Goal: Task Accomplishment & Management: Use online tool/utility

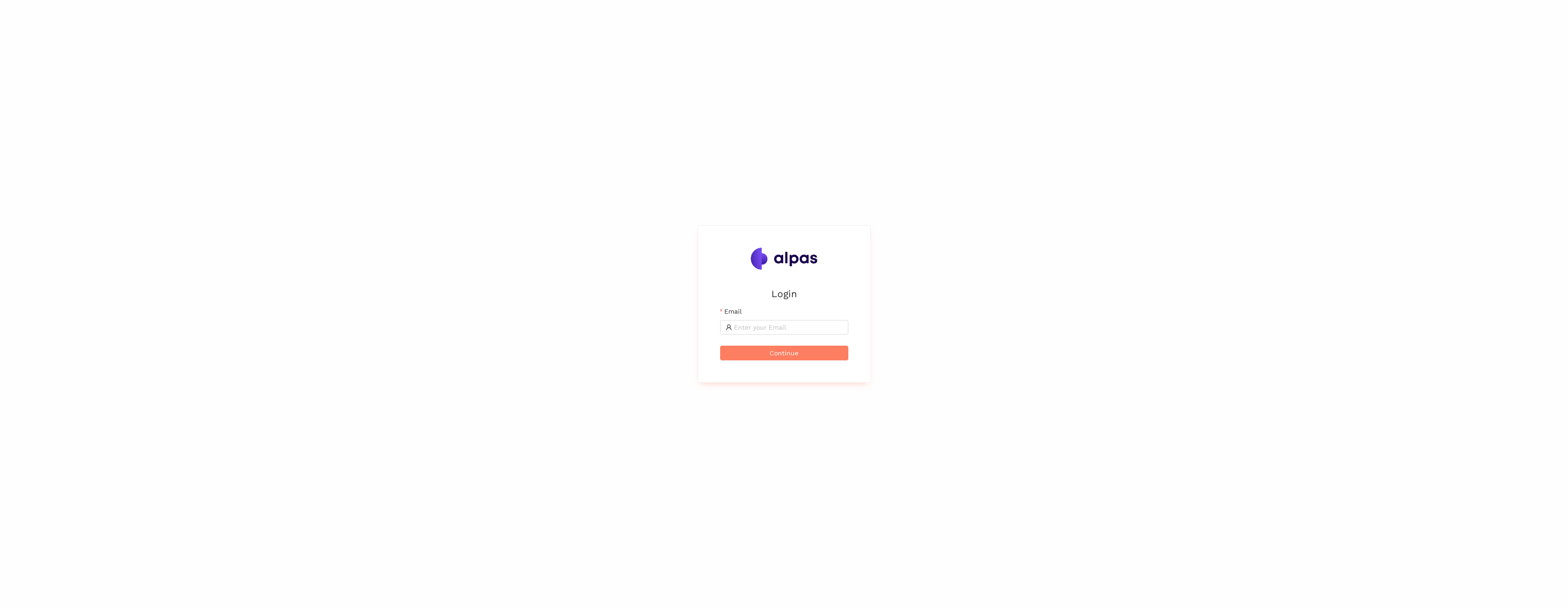
drag, startPoint x: 1567, startPoint y: 111, endPoint x: 1081, endPoint y: 102, distance: 486.1
click at [1081, 102] on div "Login Email Continue" at bounding box center [784, 304] width 1568 height 608
drag, startPoint x: 1567, startPoint y: 122, endPoint x: 856, endPoint y: 121, distance: 711.0
click at [1015, 122] on div "Login Email Continue" at bounding box center [784, 304] width 1568 height 608
click at [568, 138] on div "Login Email Continue" at bounding box center [784, 304] width 1568 height 608
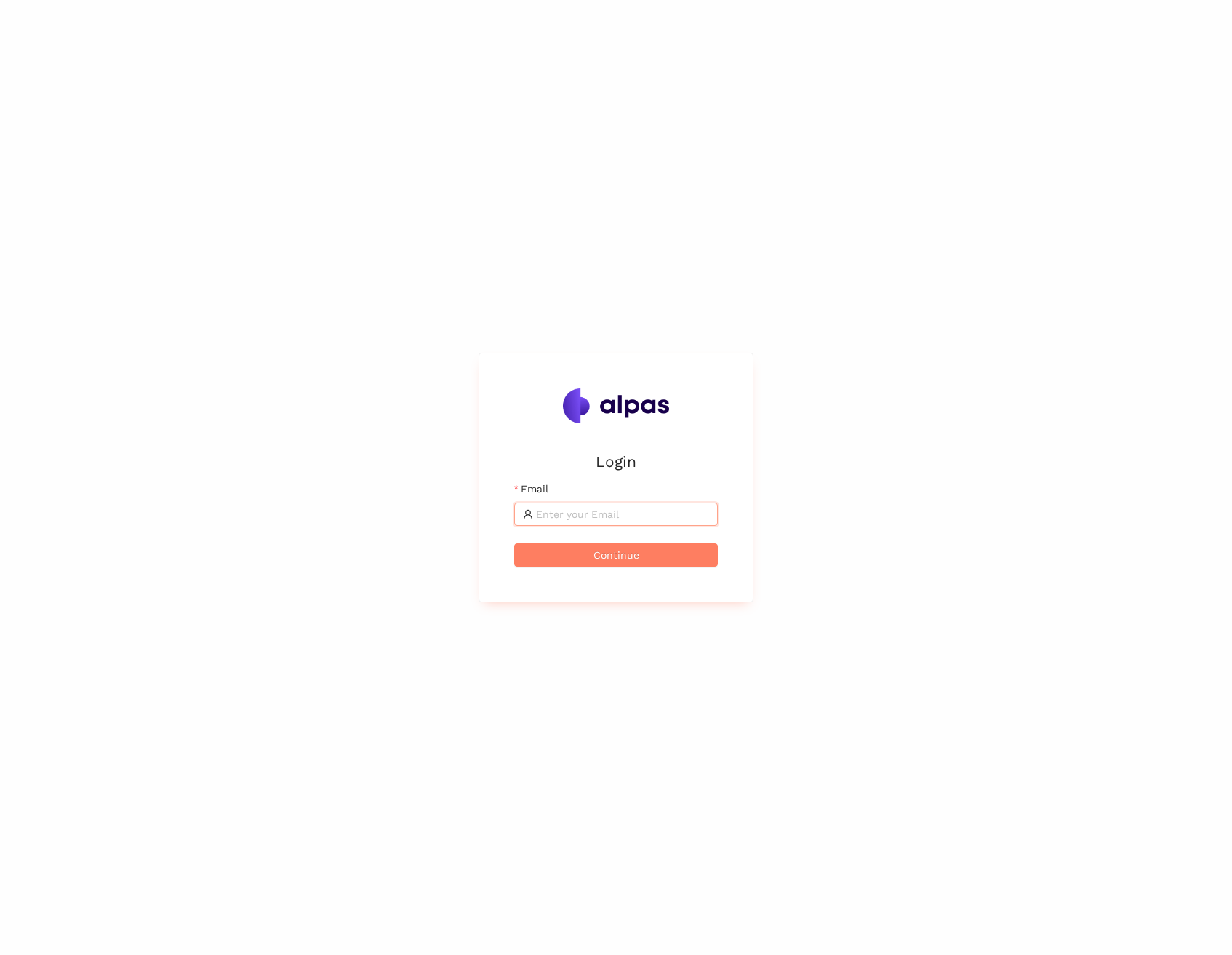
click at [582, 520] on input "Email" at bounding box center [622, 513] width 173 height 16
type input "maximilian.scharfe@alpas.ai"
click at [514, 543] on button "Continue" at bounding box center [616, 555] width 204 height 23
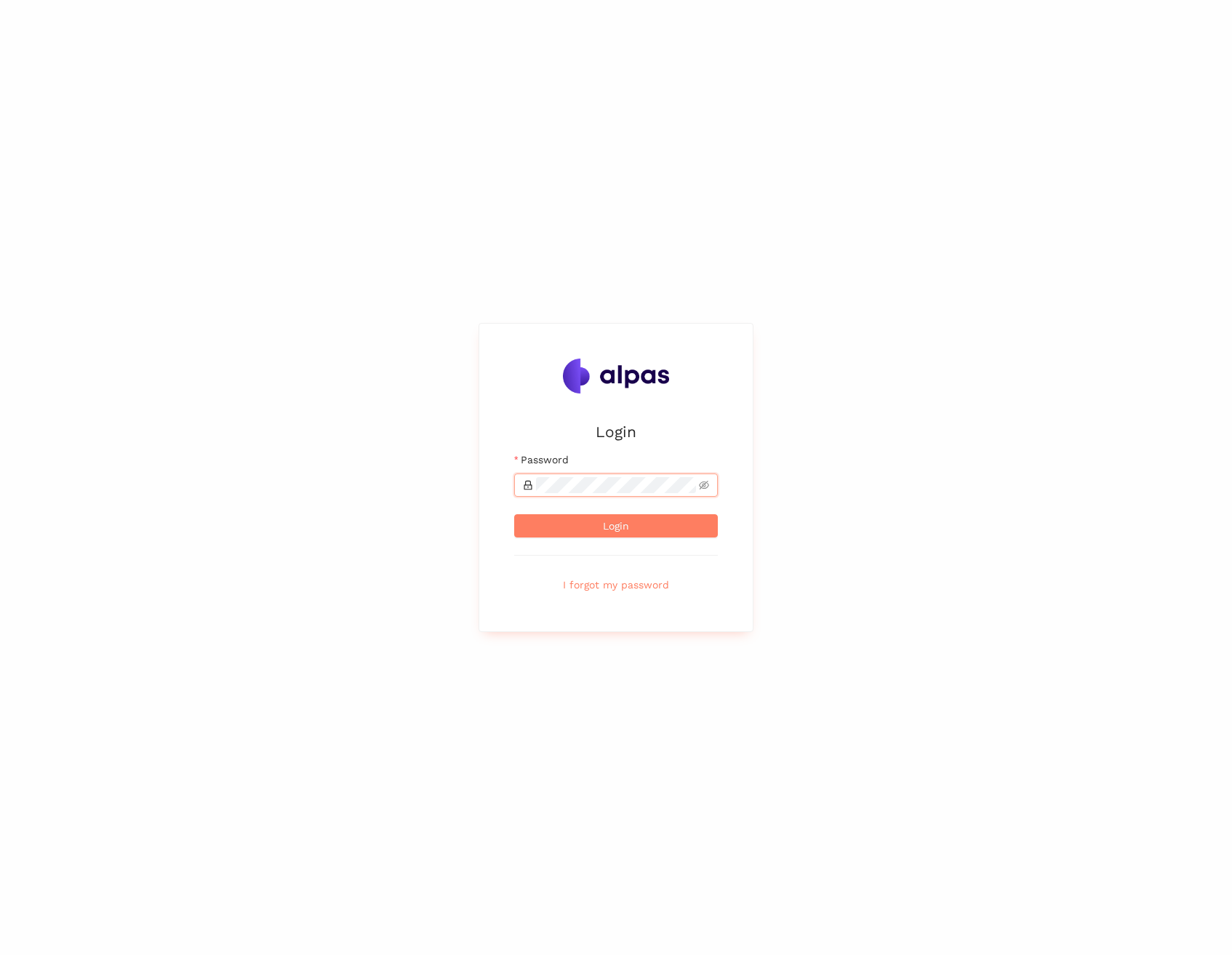
click at [514, 514] on button "Login" at bounding box center [616, 526] width 204 height 23
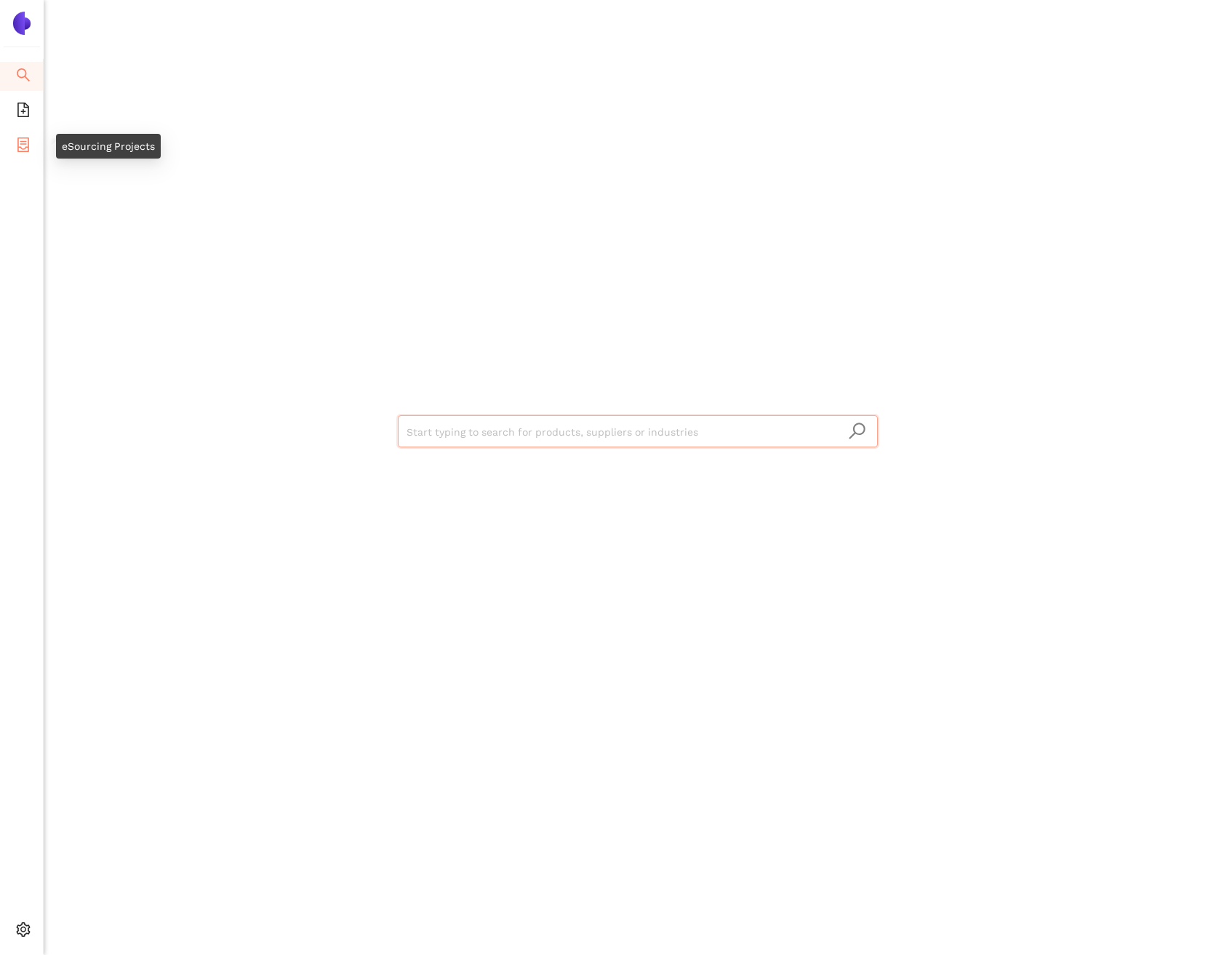
click at [14, 141] on li "eSourcing Projects" at bounding box center [21, 146] width 43 height 29
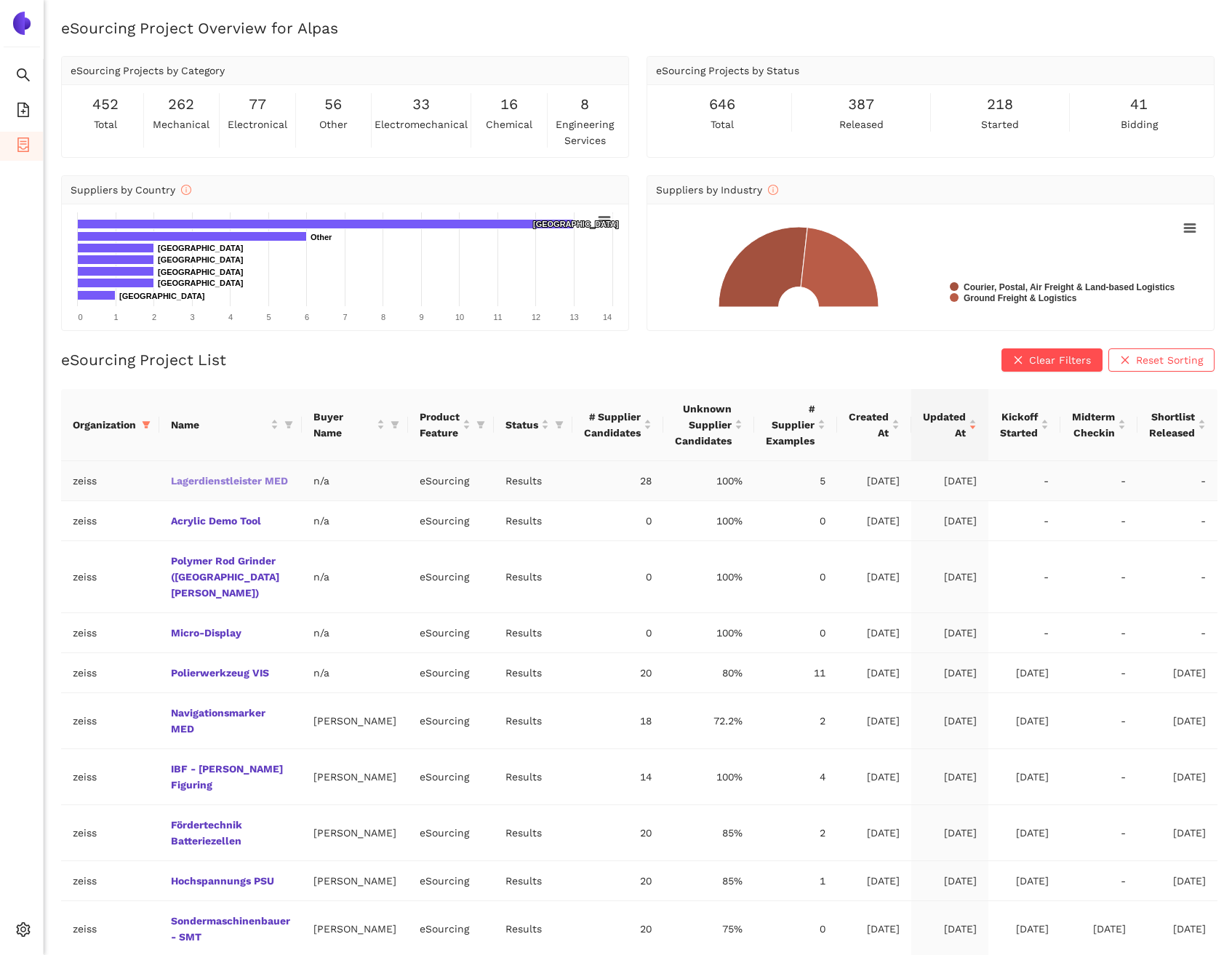
click at [0, 0] on link "Lagerdienstleister MED" at bounding box center [0, 0] width 0 height 0
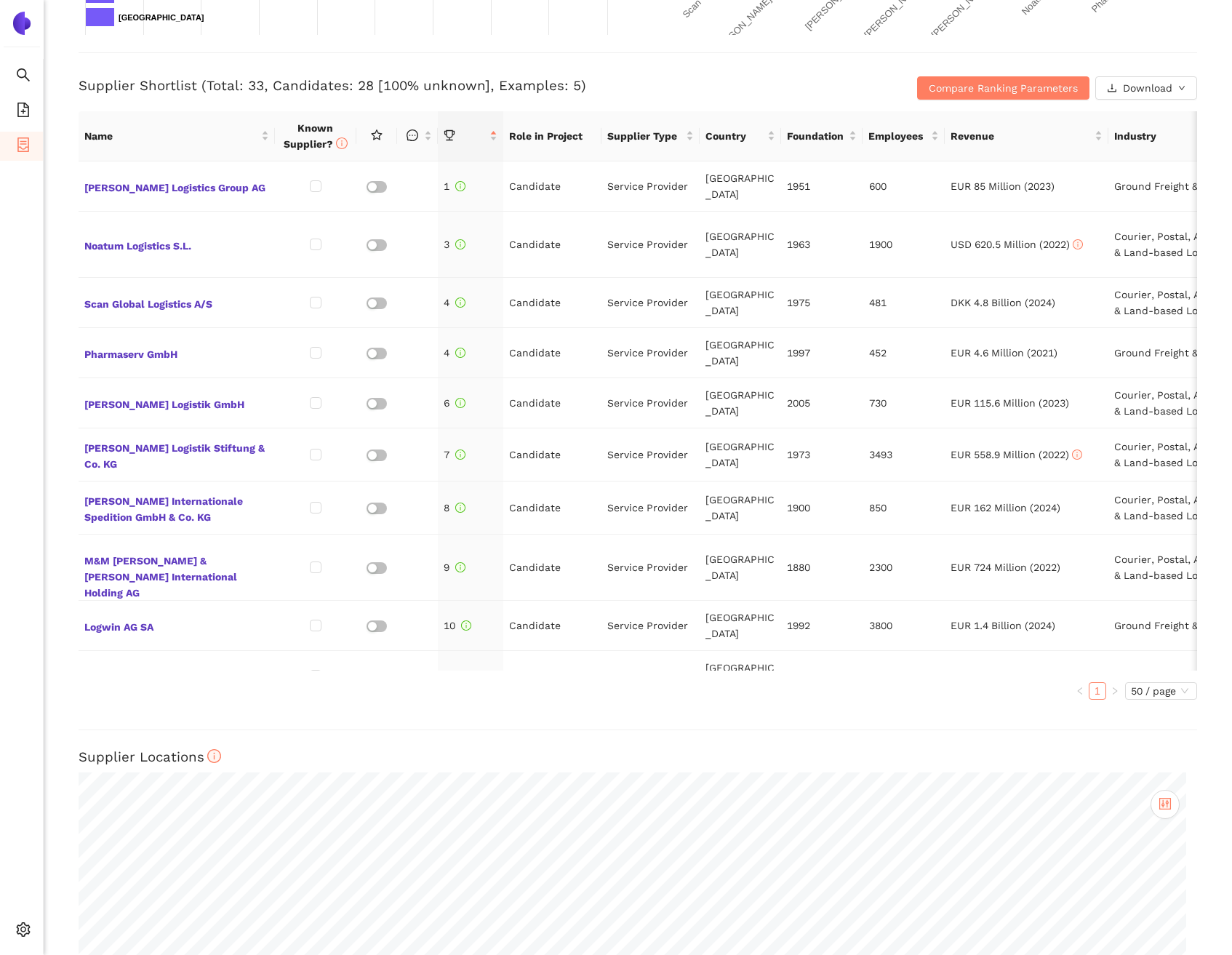
click at [803, 82] on h3 "Supplier Shortlist (Total: 33, Candidates: 28 [100% unknown], Examples: 5)" at bounding box center [451, 86] width 746 height 19
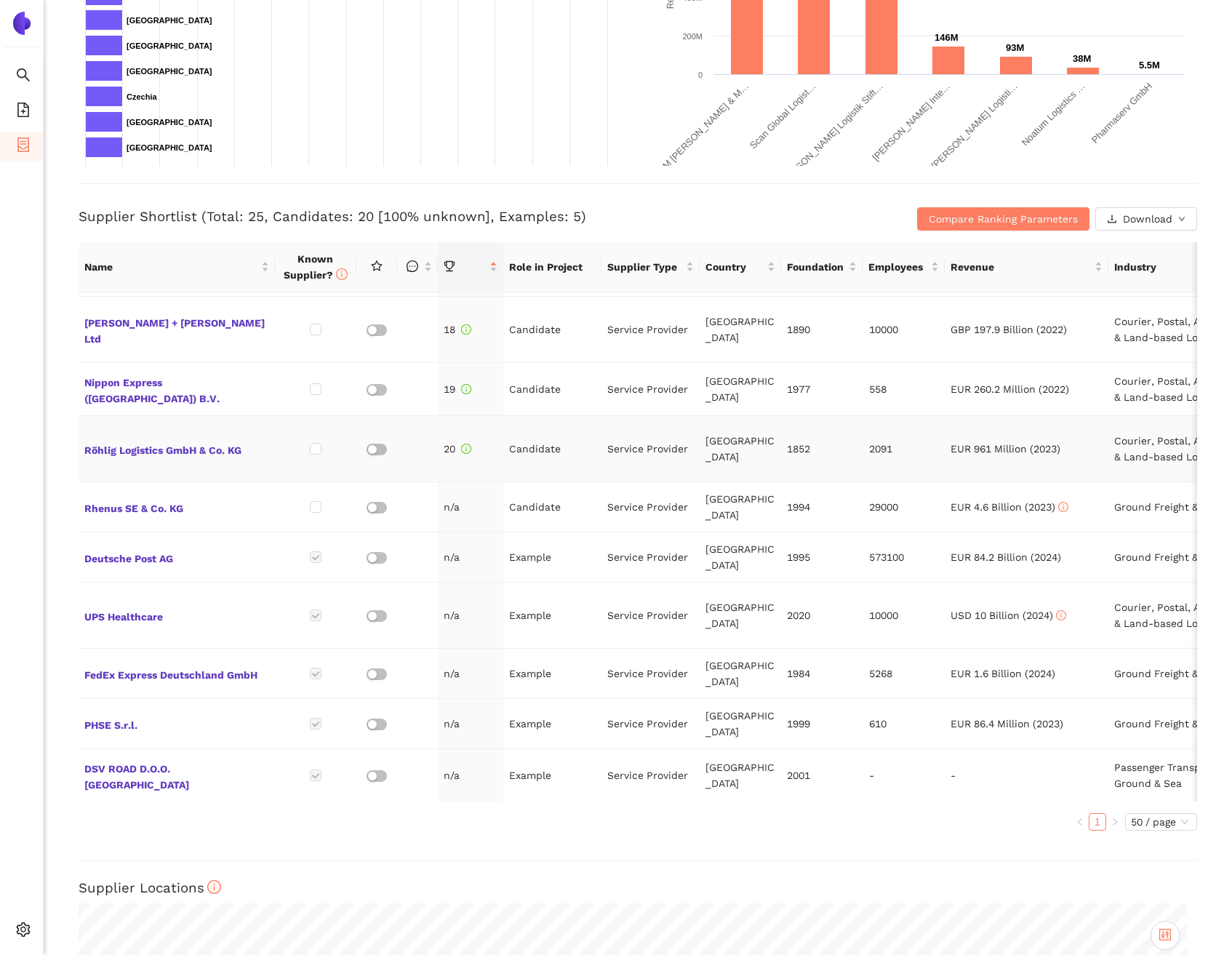
scroll to position [397, 0]
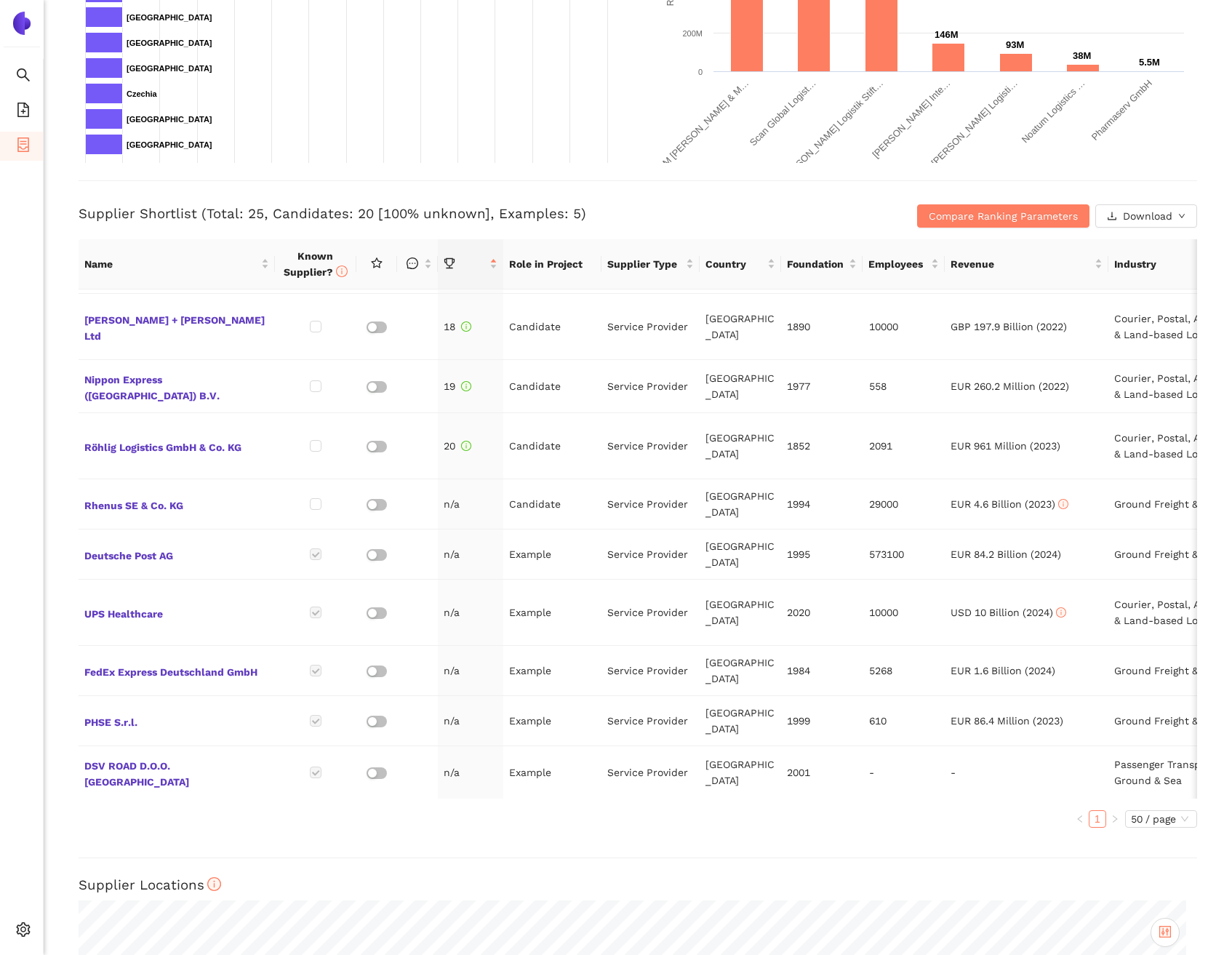
click at [653, 207] on h3 "Supplier Shortlist (Total: 25, Candidates: 20 [100% unknown], Examples: 5)" at bounding box center [451, 214] width 746 height 19
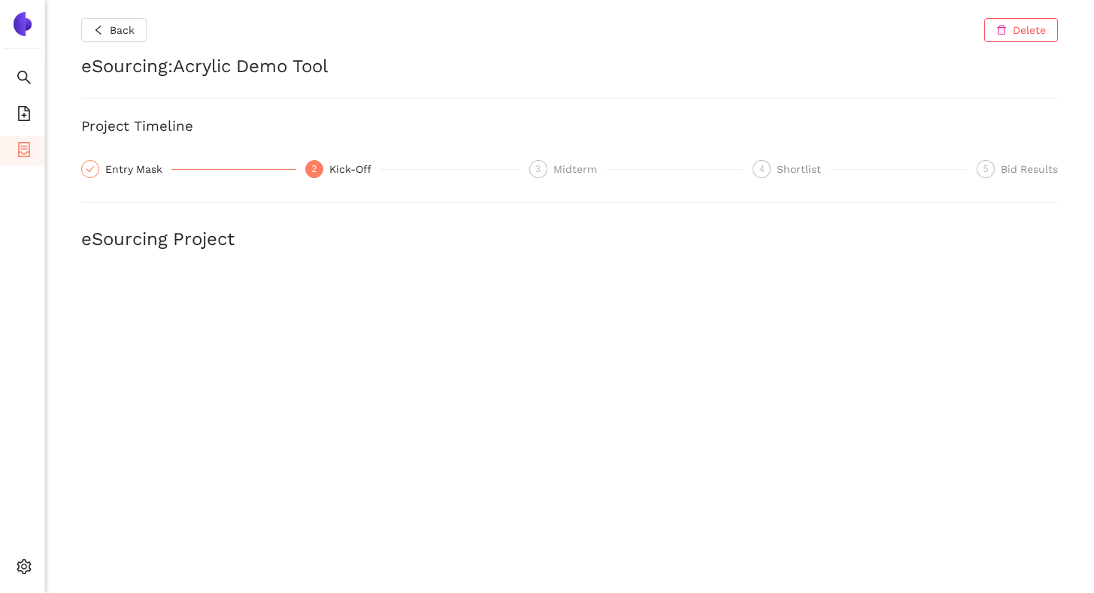
click at [25, 146] on icon "container" at bounding box center [24, 149] width 15 height 15
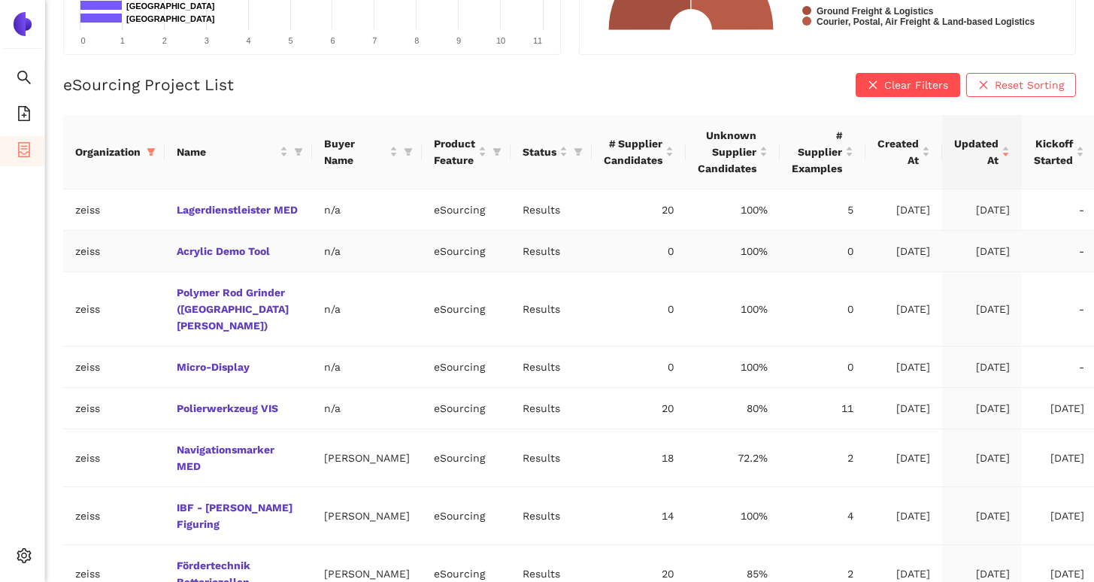
scroll to position [292, 0]
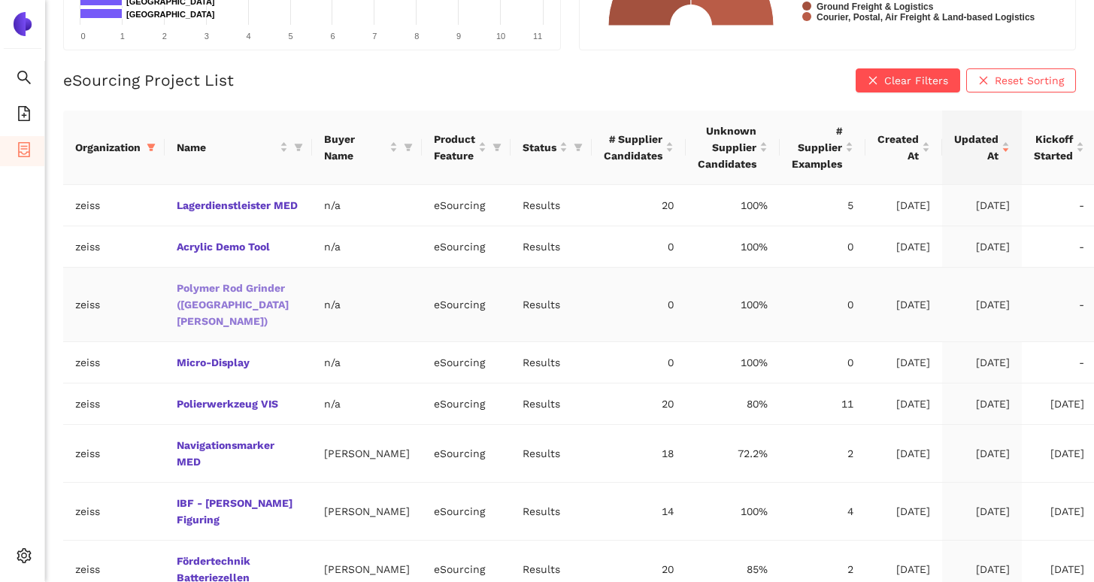
click at [0, 0] on link "Polymer Rod Grinder ([GEOGRAPHIC_DATA][PERSON_NAME])" at bounding box center [0, 0] width 0 height 0
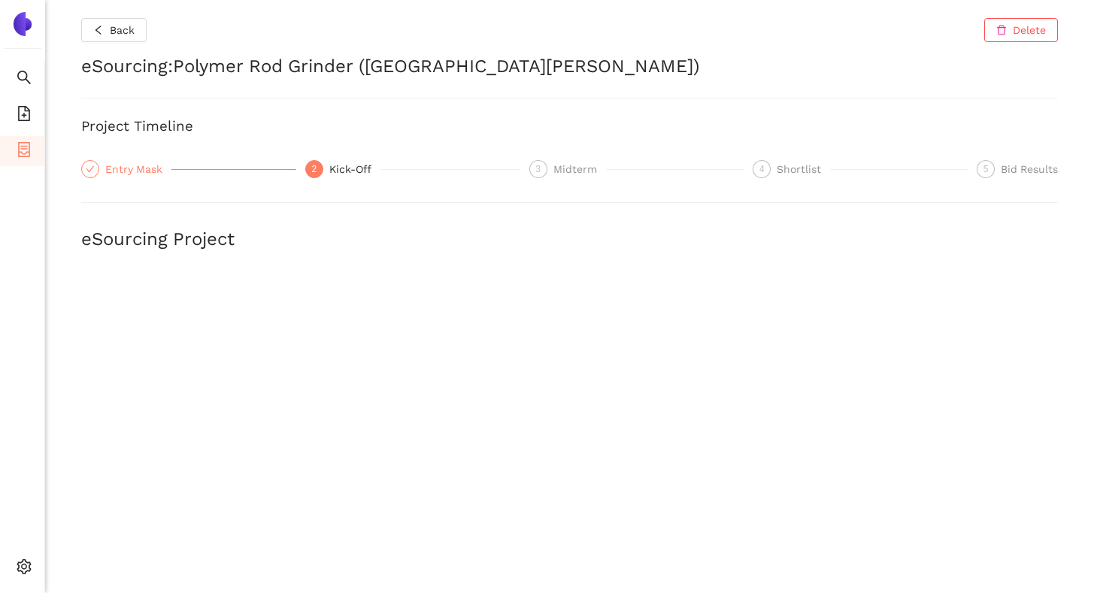
click at [133, 167] on div "Entry Mask" at bounding box center [138, 169] width 66 height 18
click at [621, 275] on div "Back Delete eSourcing : Polymer Rod Grinder (Fort Knox) Project Timeline 1 Entr…" at bounding box center [569, 296] width 1049 height 593
click at [102, 467] on li "Internal Area" at bounding box center [107, 459] width 124 height 30
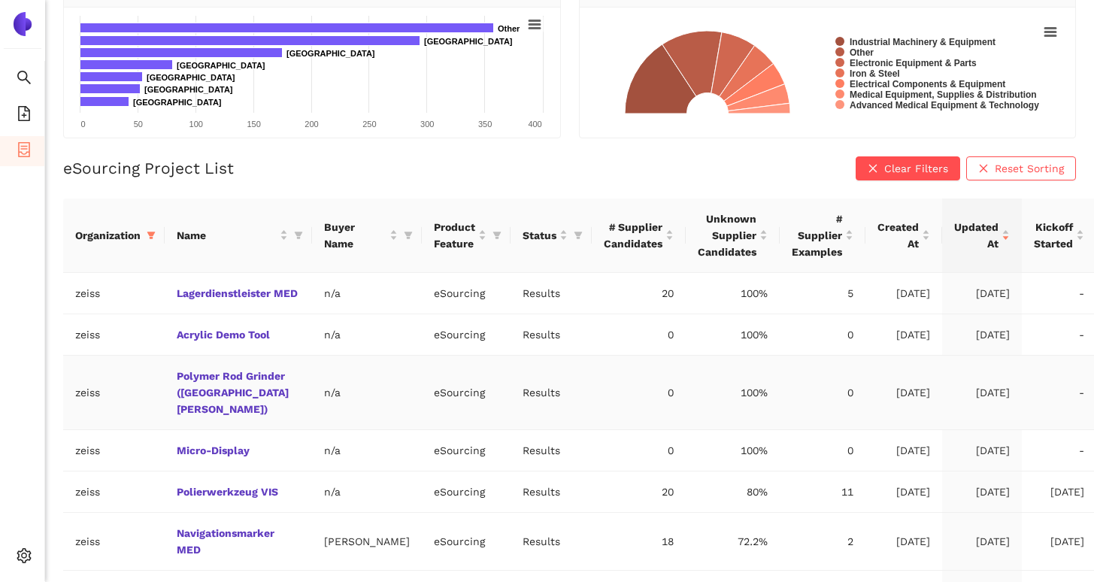
scroll to position [243, 0]
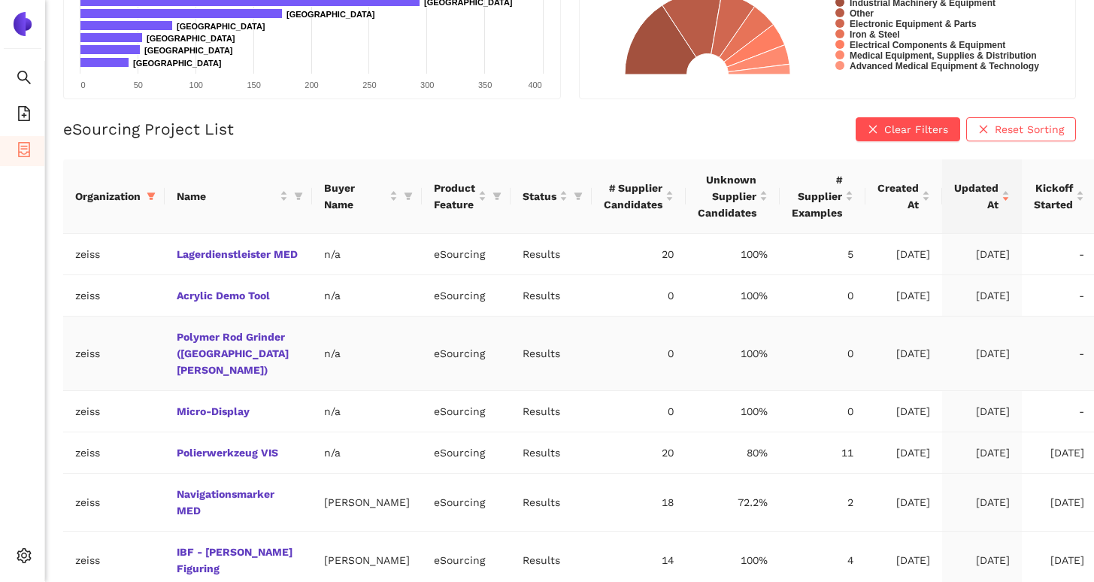
click at [208, 344] on td "Polymer Rod Grinder ([GEOGRAPHIC_DATA])" at bounding box center [238, 354] width 147 height 74
click at [0, 0] on link "Polymer Rod Grinder ([GEOGRAPHIC_DATA])" at bounding box center [0, 0] width 0 height 0
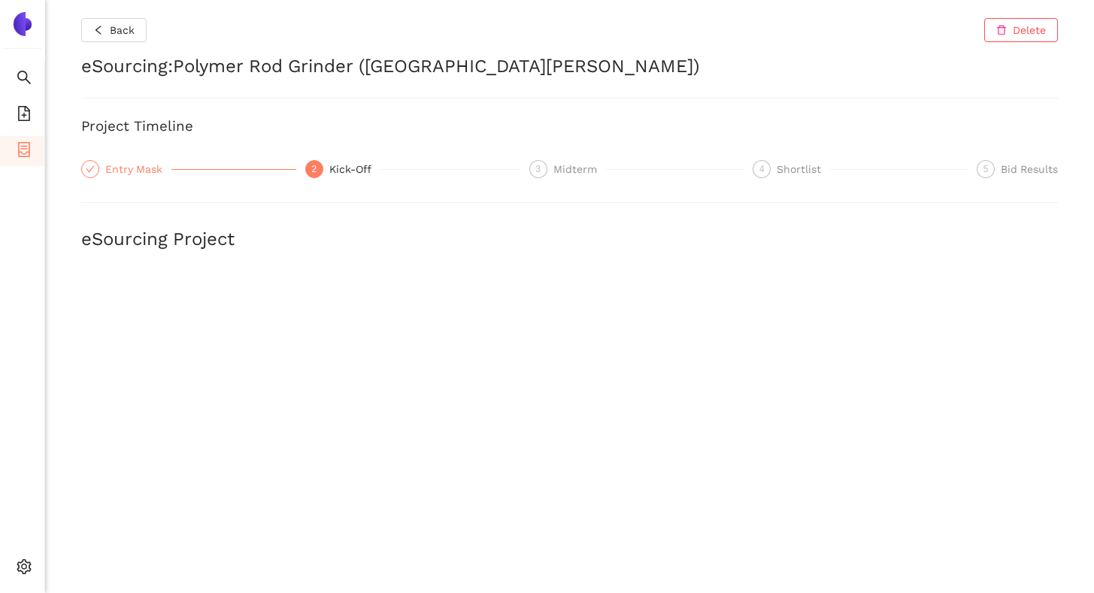
click at [127, 174] on div "Entry Mask" at bounding box center [138, 169] width 66 height 18
click at [131, 23] on span "Back" at bounding box center [122, 30] width 25 height 17
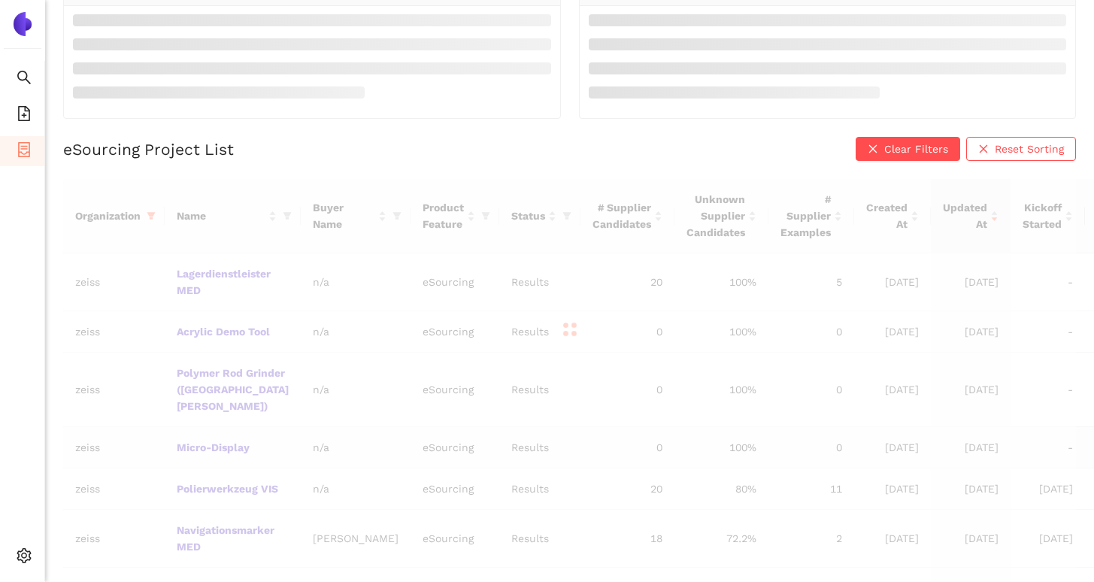
scroll to position [205, 0]
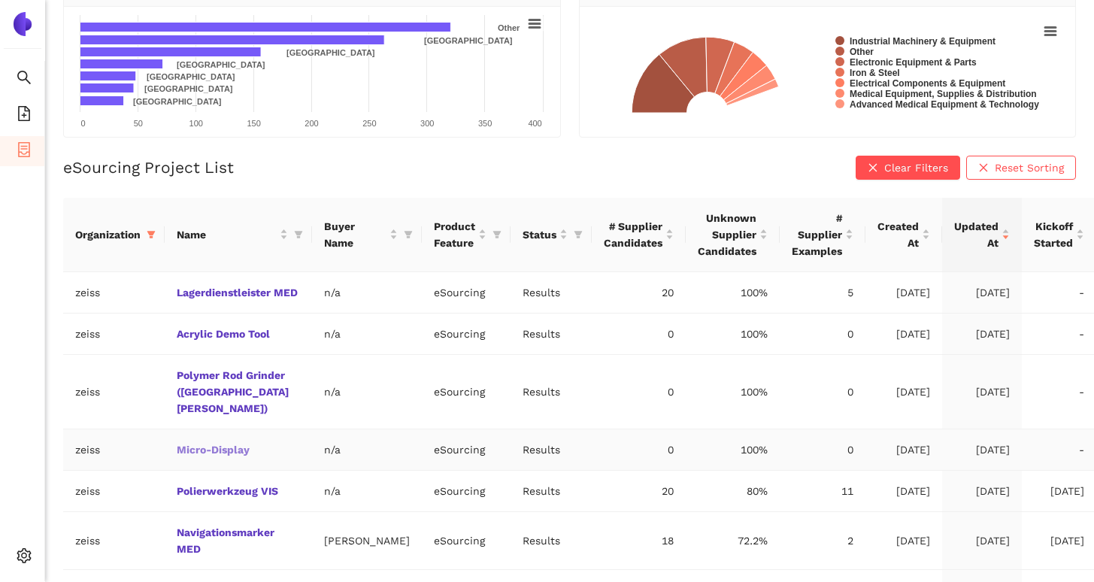
click at [0, 0] on link "Micro-Display" at bounding box center [0, 0] width 0 height 0
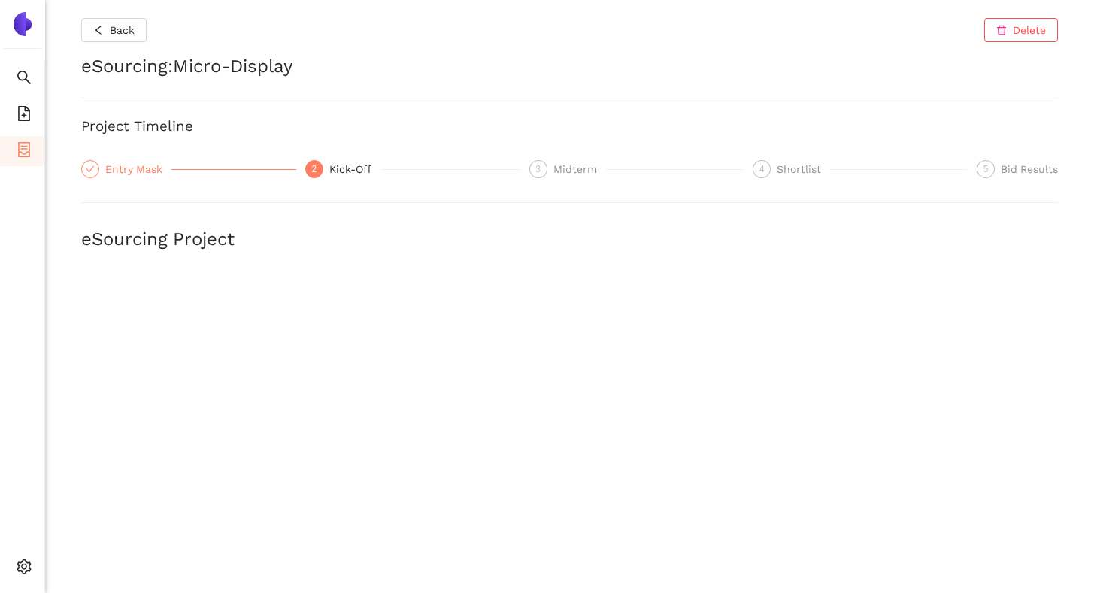
click at [135, 164] on div "Entry Mask" at bounding box center [138, 169] width 66 height 18
click at [17, 110] on icon "file-add" at bounding box center [24, 113] width 15 height 15
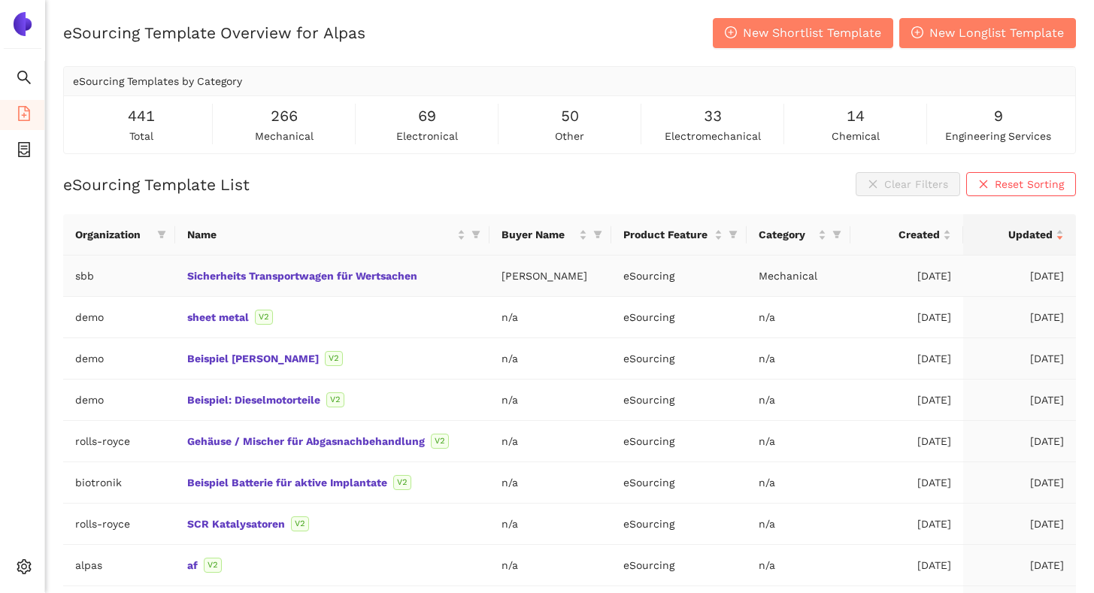
click at [241, 282] on td "Sicherheits Transportwagen für Wertsachen" at bounding box center [332, 276] width 315 height 41
click at [0, 0] on link "Sicherheits Transportwagen für Wertsachen" at bounding box center [0, 0] width 0 height 0
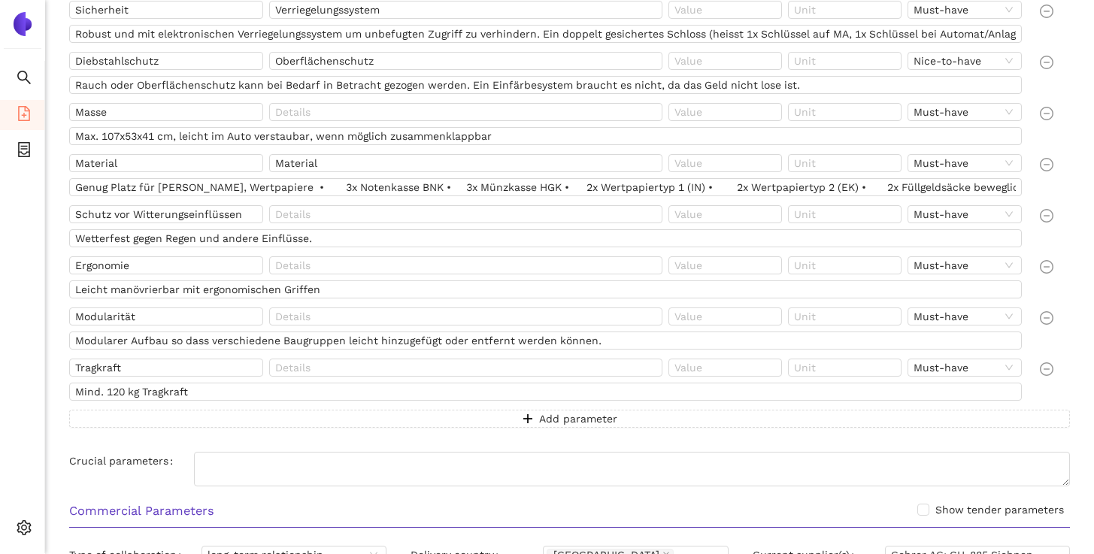
scroll to position [624, 0]
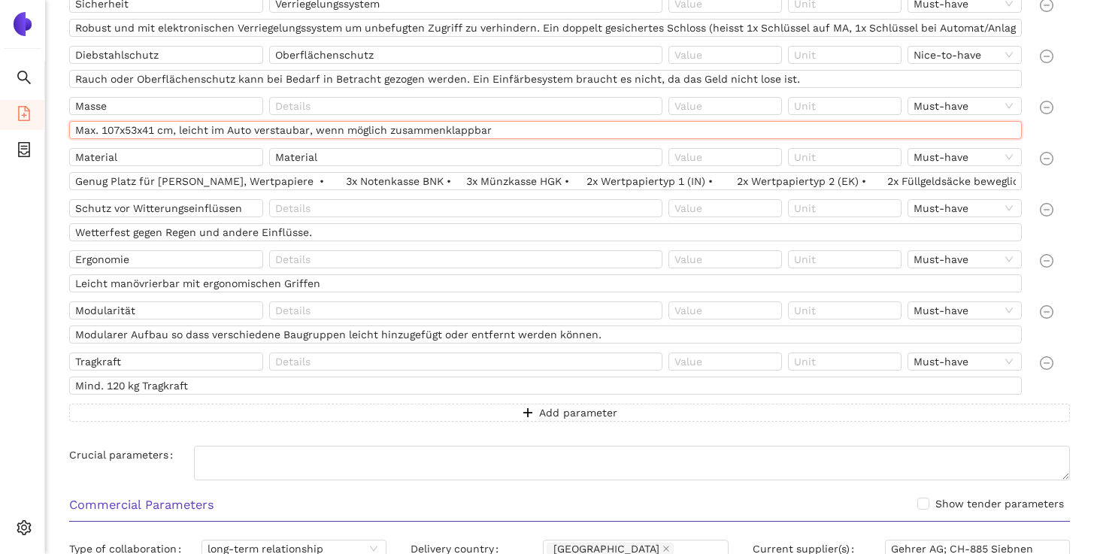
drag, startPoint x: 105, startPoint y: 129, endPoint x: 162, endPoint y: 125, distance: 56.6
click at [162, 125] on input "Max. 107x53x41 cm, leicht im Auto verstaubar, wenn möglich zusammenklappbar" at bounding box center [545, 130] width 953 height 18
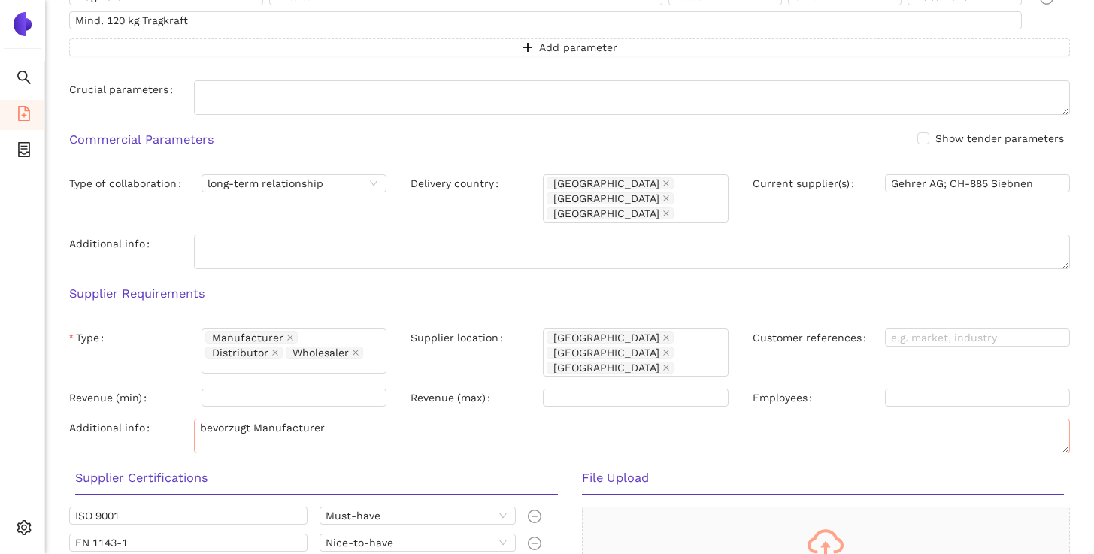
scroll to position [1122, 0]
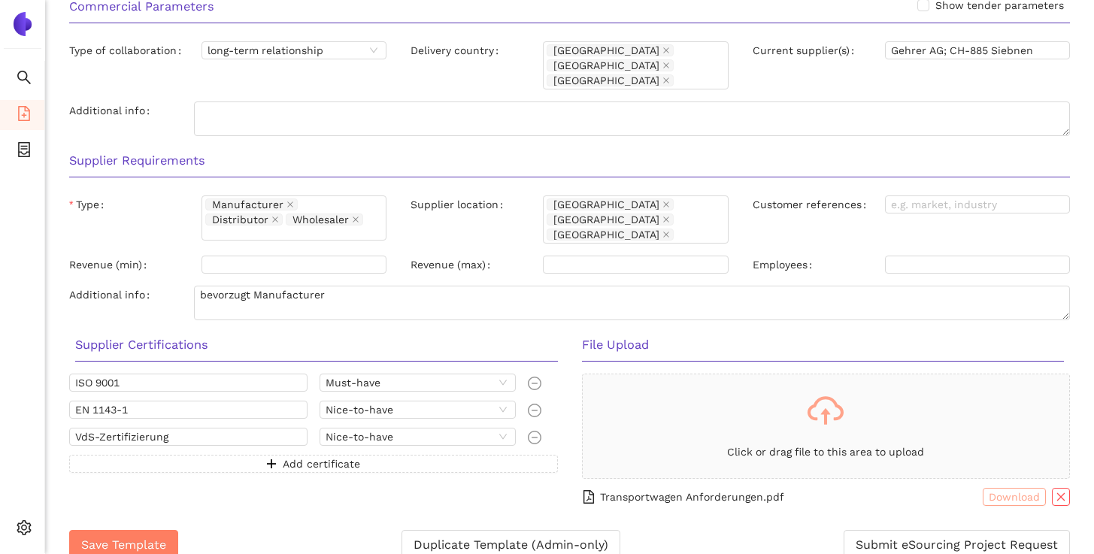
click at [1011, 489] on span "Download" at bounding box center [1014, 497] width 51 height 17
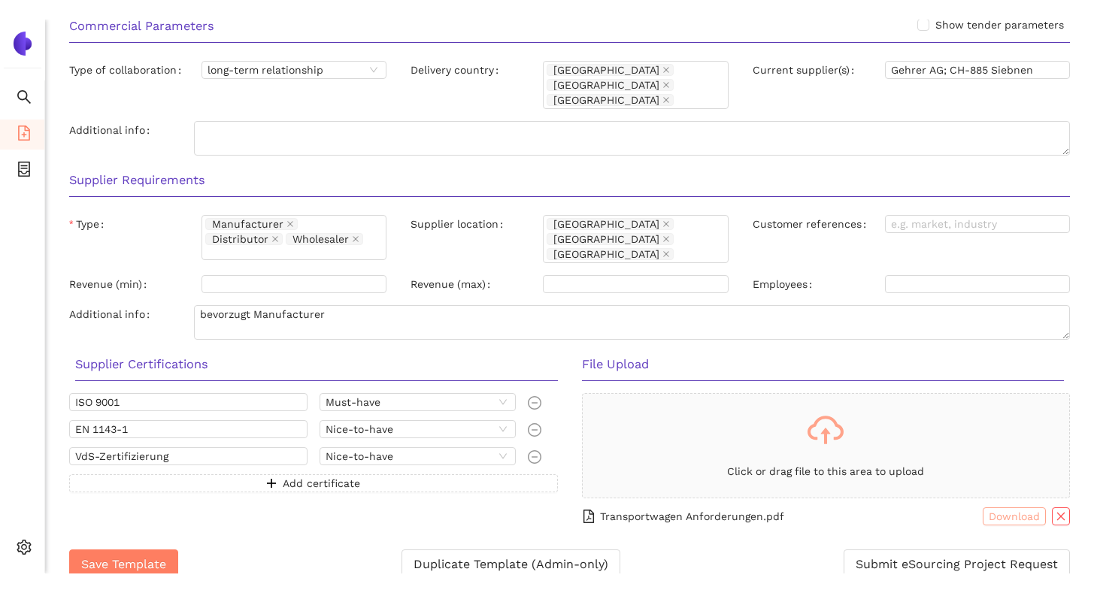
scroll to position [1083, 0]
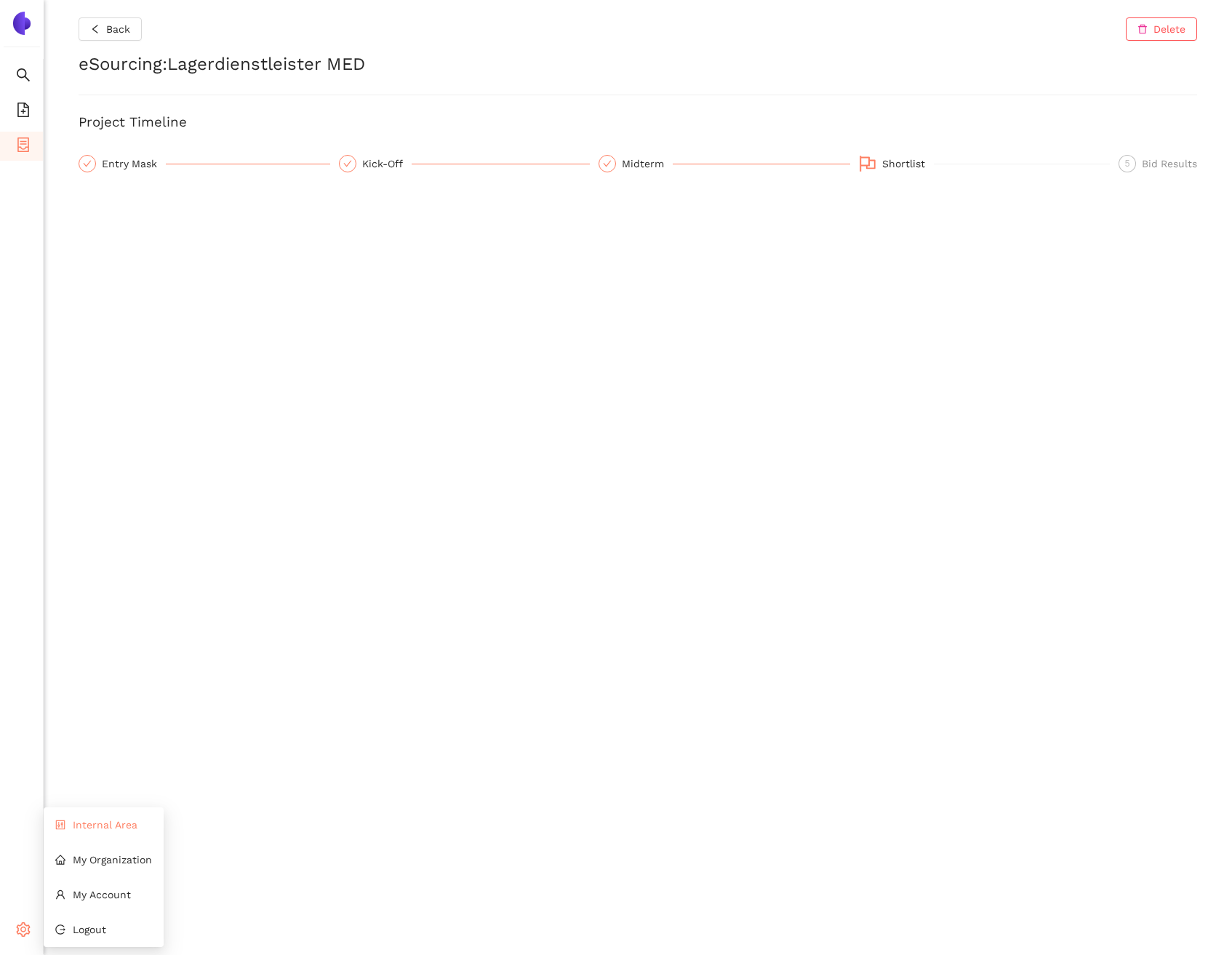
click at [110, 816] on li "Internal Area" at bounding box center [103, 825] width 120 height 29
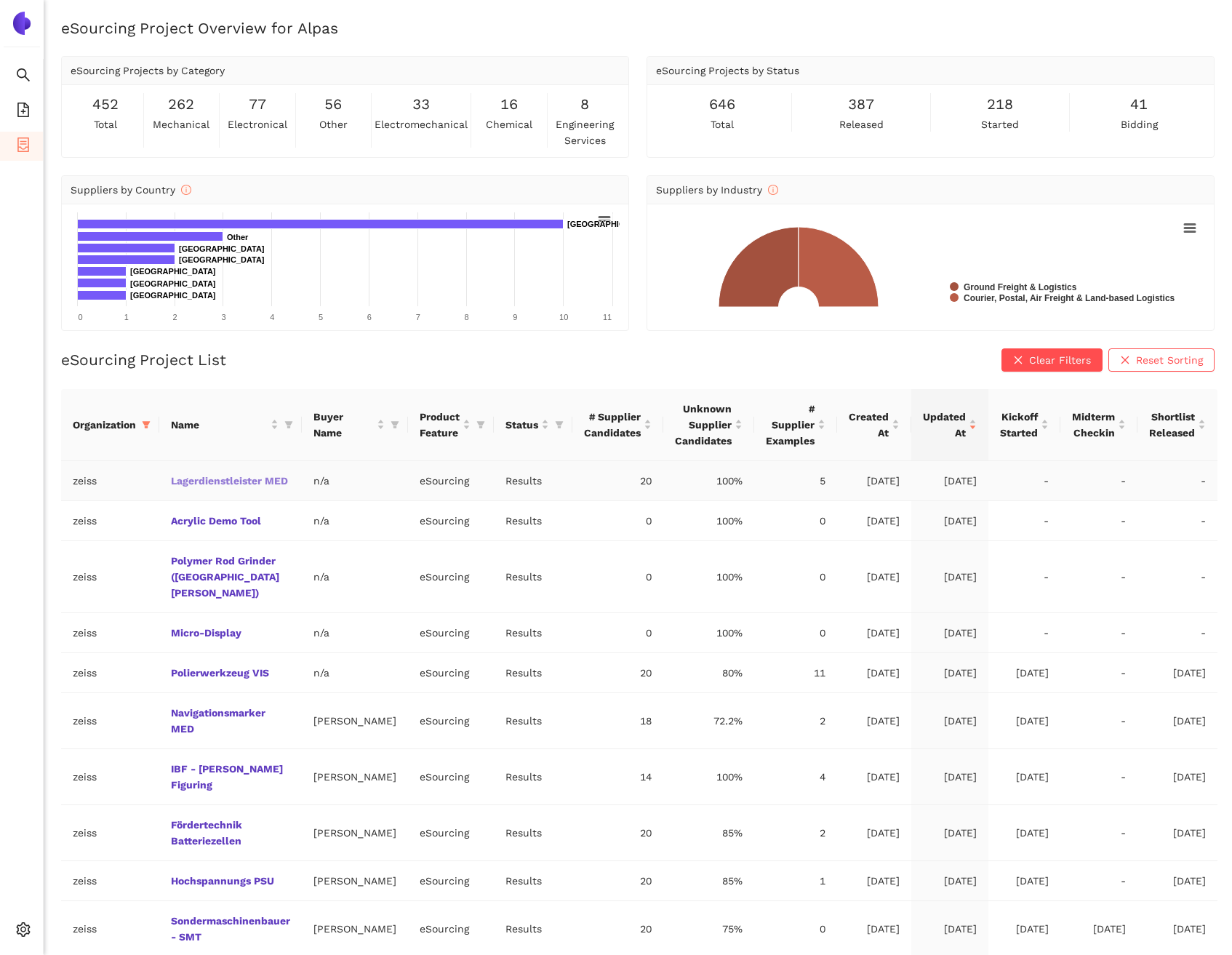
click at [0, 0] on link "Lagerdienstleister MED" at bounding box center [0, 0] width 0 height 0
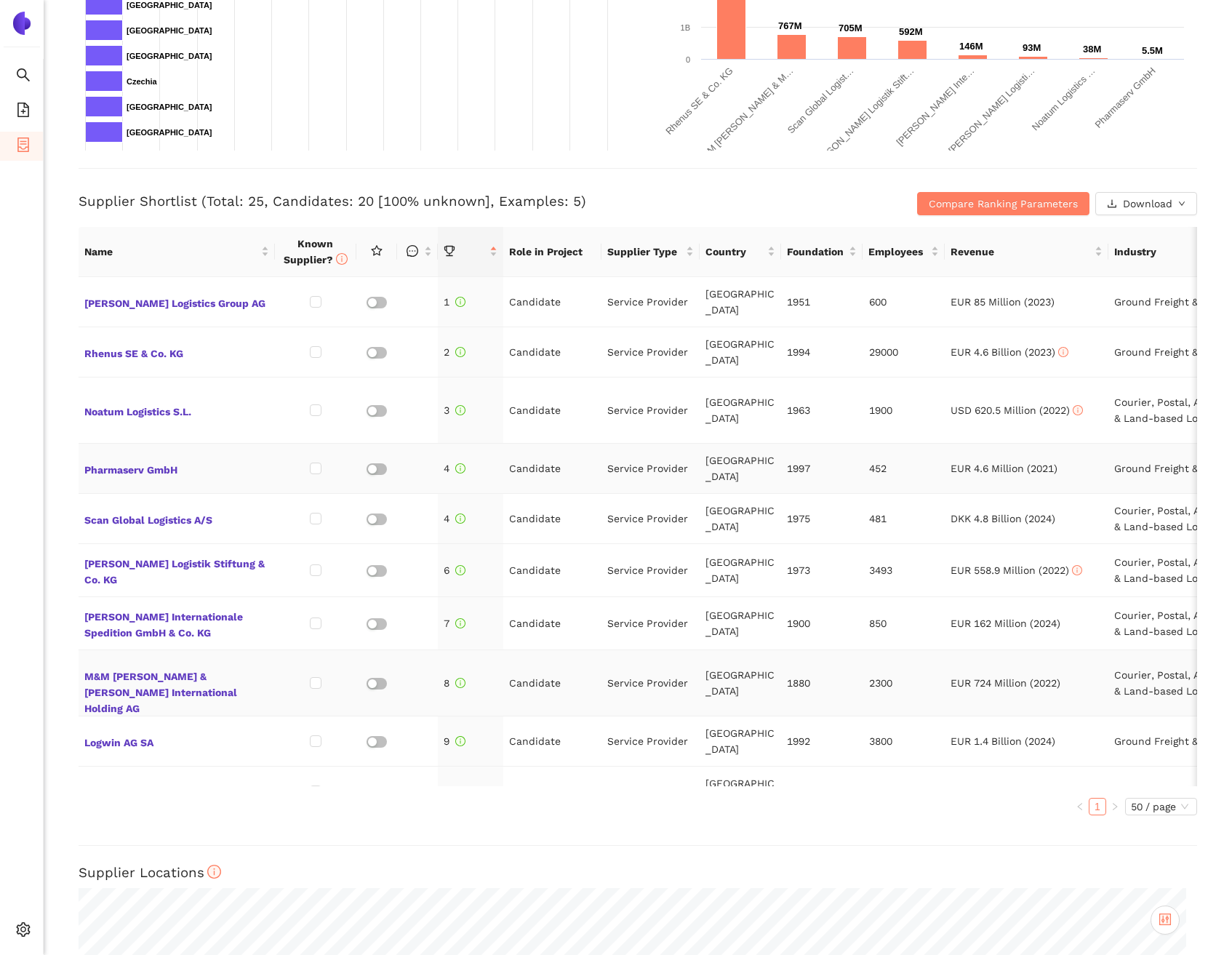
scroll to position [407, 0]
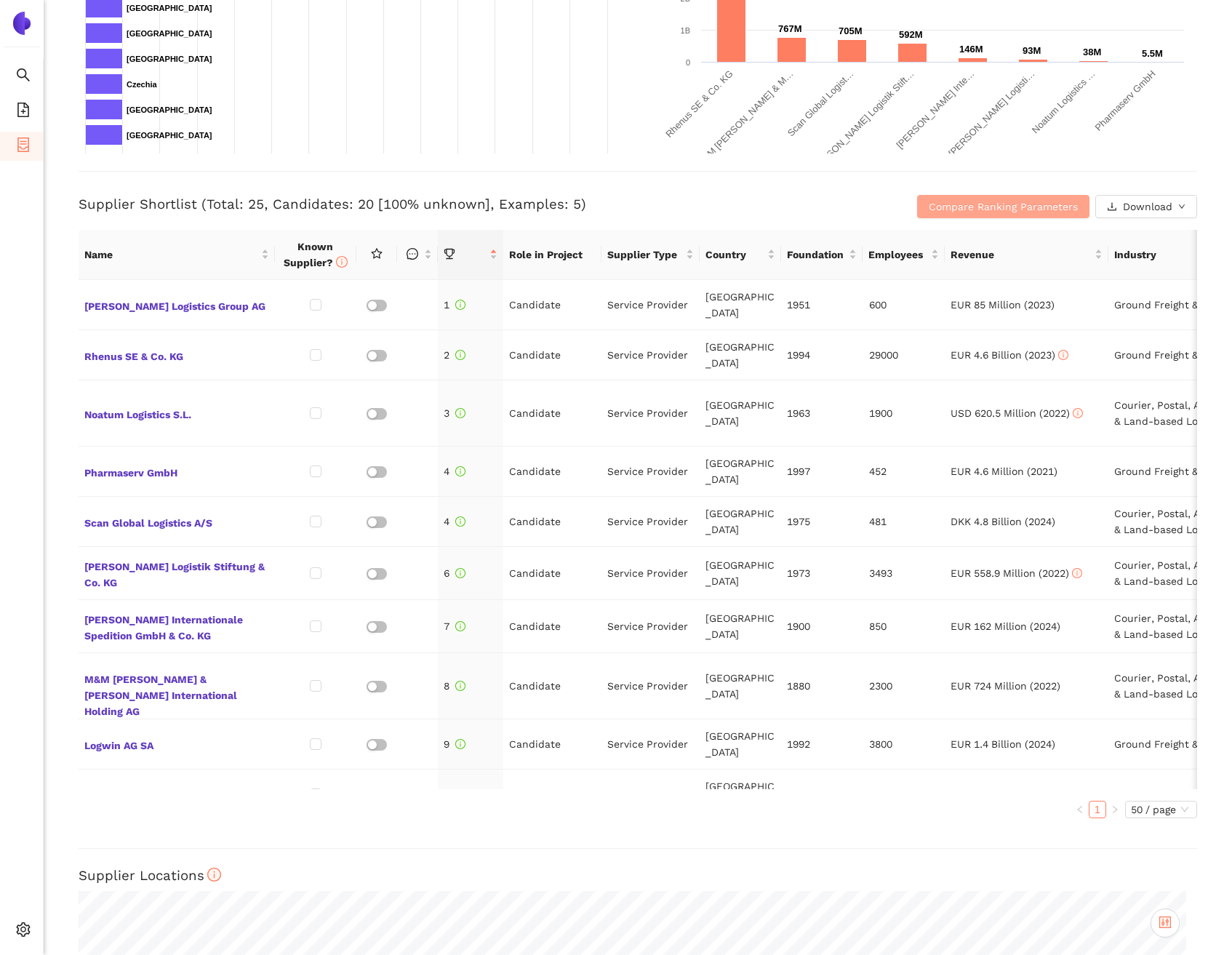
click at [1013, 196] on button "Compare Ranking Parameters" at bounding box center [1003, 207] width 172 height 23
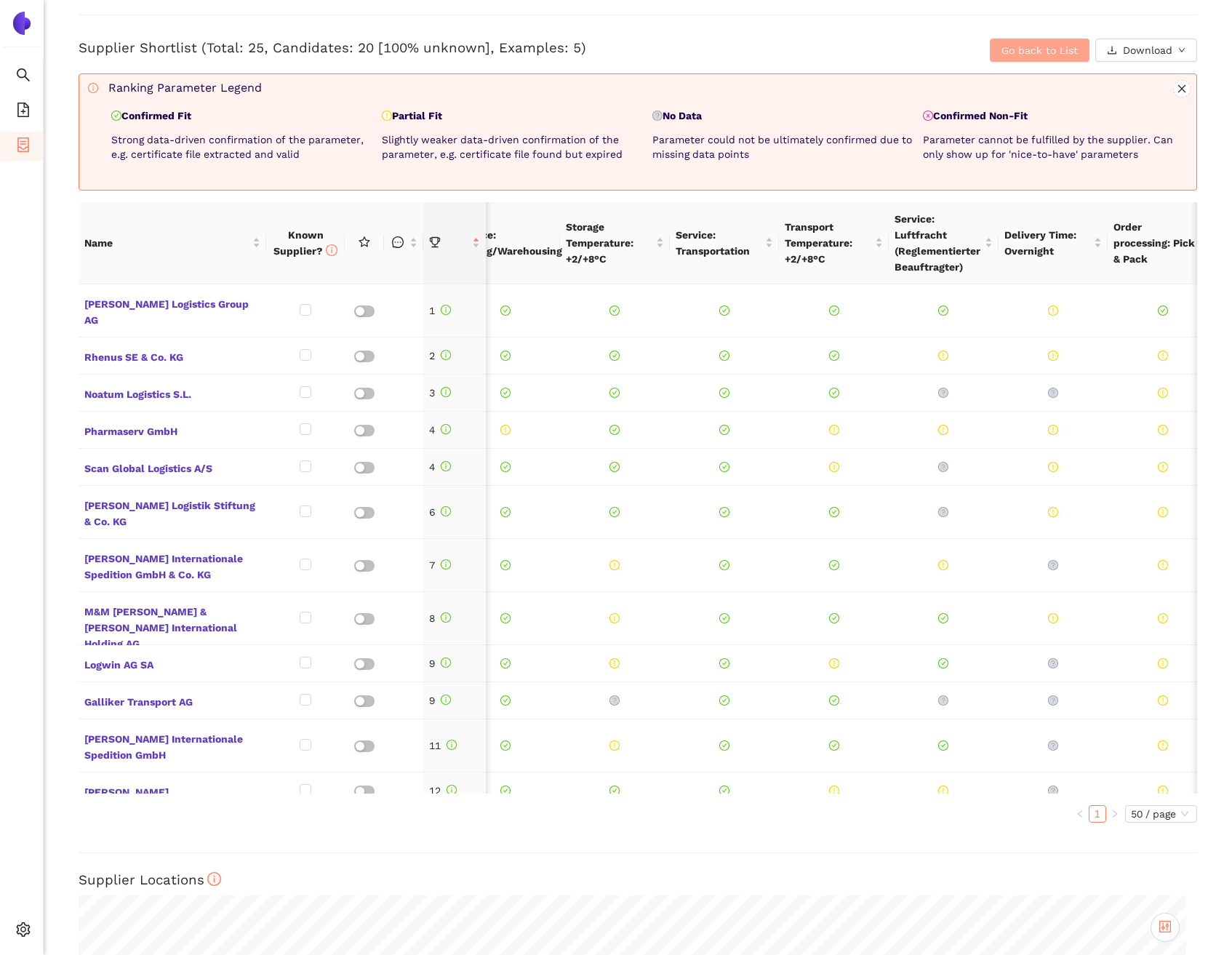
scroll to position [0, 162]
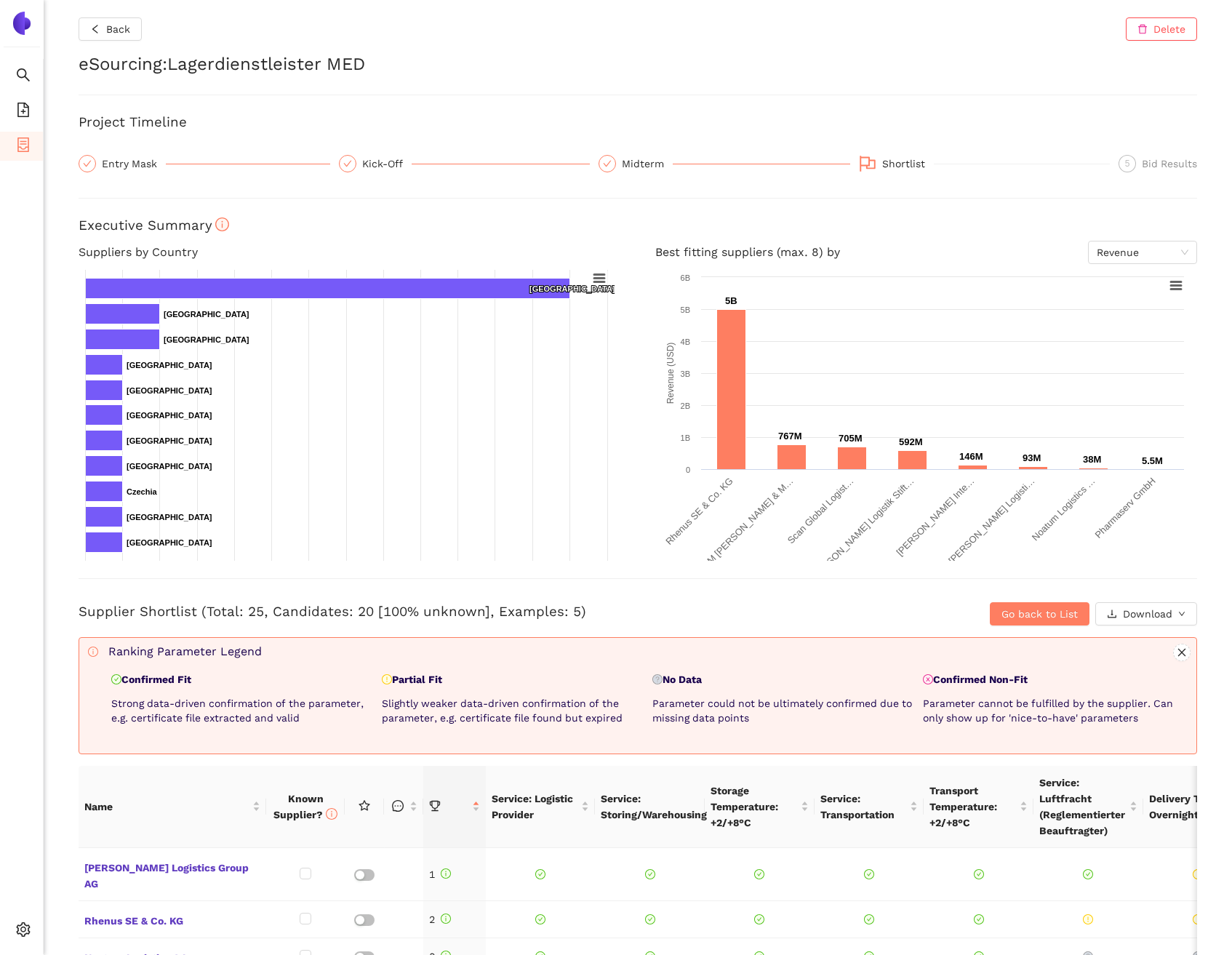
click at [625, 586] on div "Supplier Shortlist (Total: 25, Candidates: 20 [100% unknown], Examples: 5) Go b…" at bounding box center [637, 601] width 1119 height 47
click at [672, 606] on h3 "Supplier Shortlist (Total: 25, Candidates: 20 [100% unknown], Examples: 5)" at bounding box center [451, 612] width 746 height 19
click at [671, 603] on h3 "Supplier Shortlist (Total: 25, Candidates: 20 [100% unknown], Examples: 5)" at bounding box center [451, 612] width 746 height 19
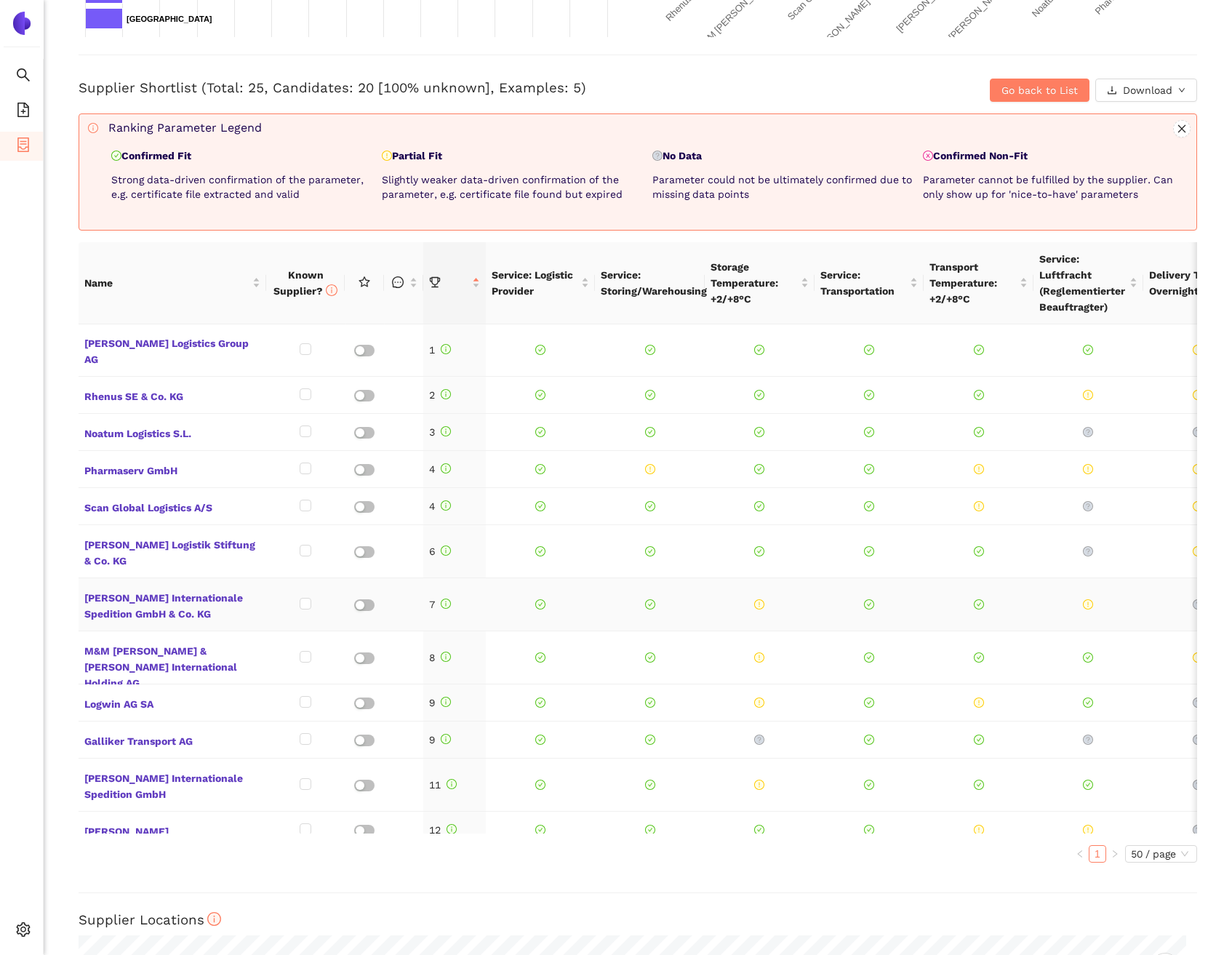
scroll to position [0, 0]
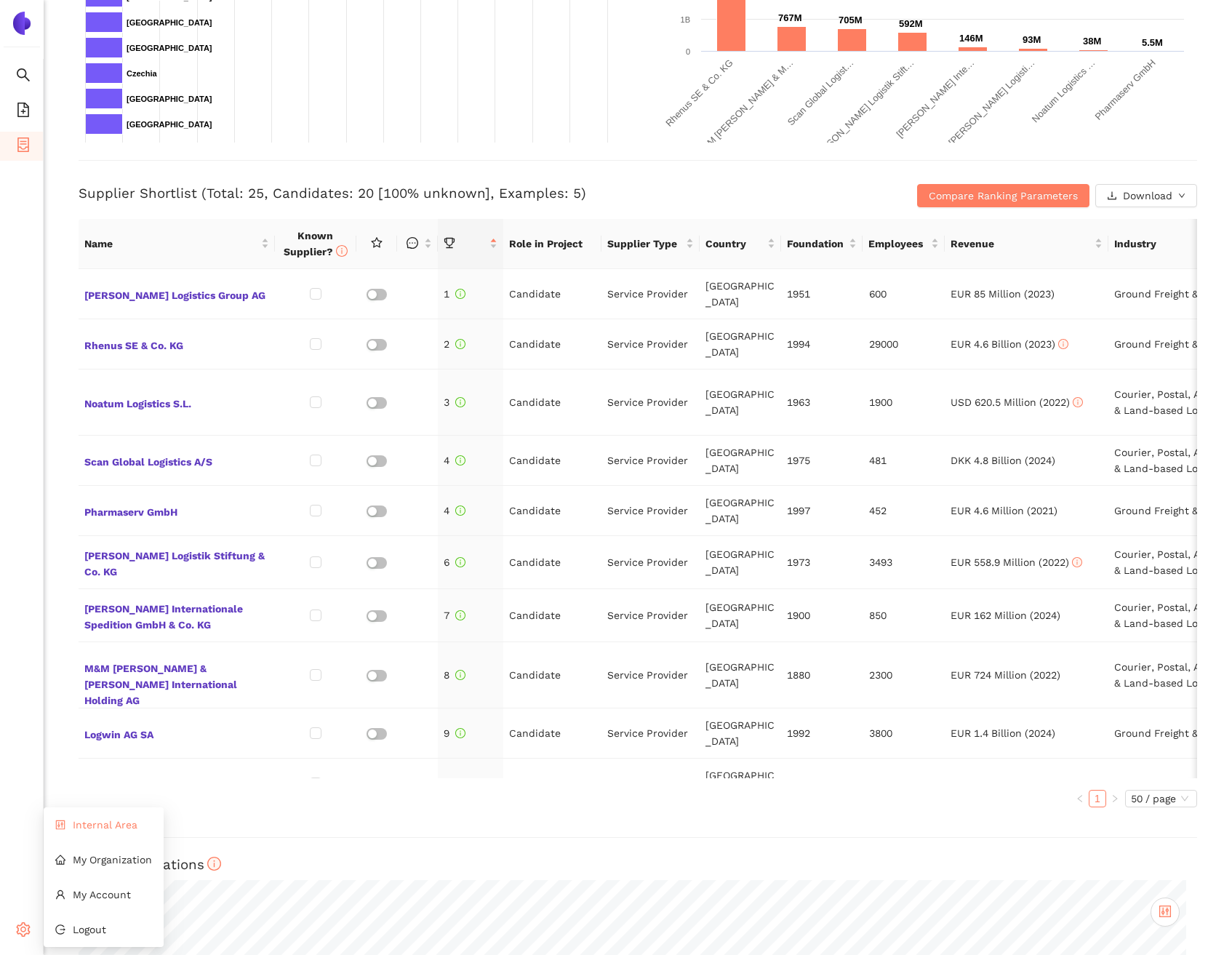
click at [70, 828] on li "Internal Area" at bounding box center [103, 825] width 120 height 29
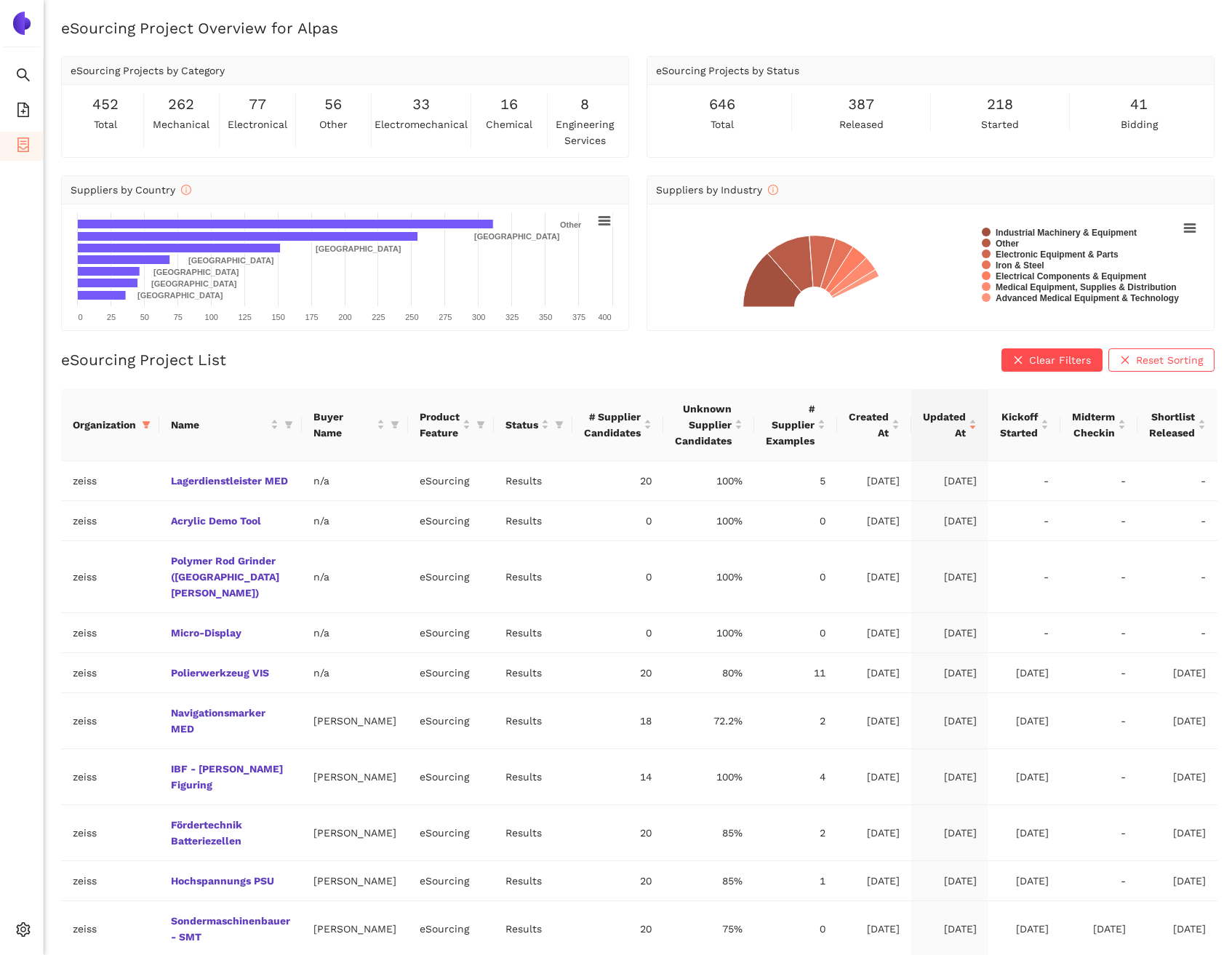
click at [262, 361] on div "eSourcing Project List Clear Filters Reset Sorting" at bounding box center [637, 360] width 1154 height 23
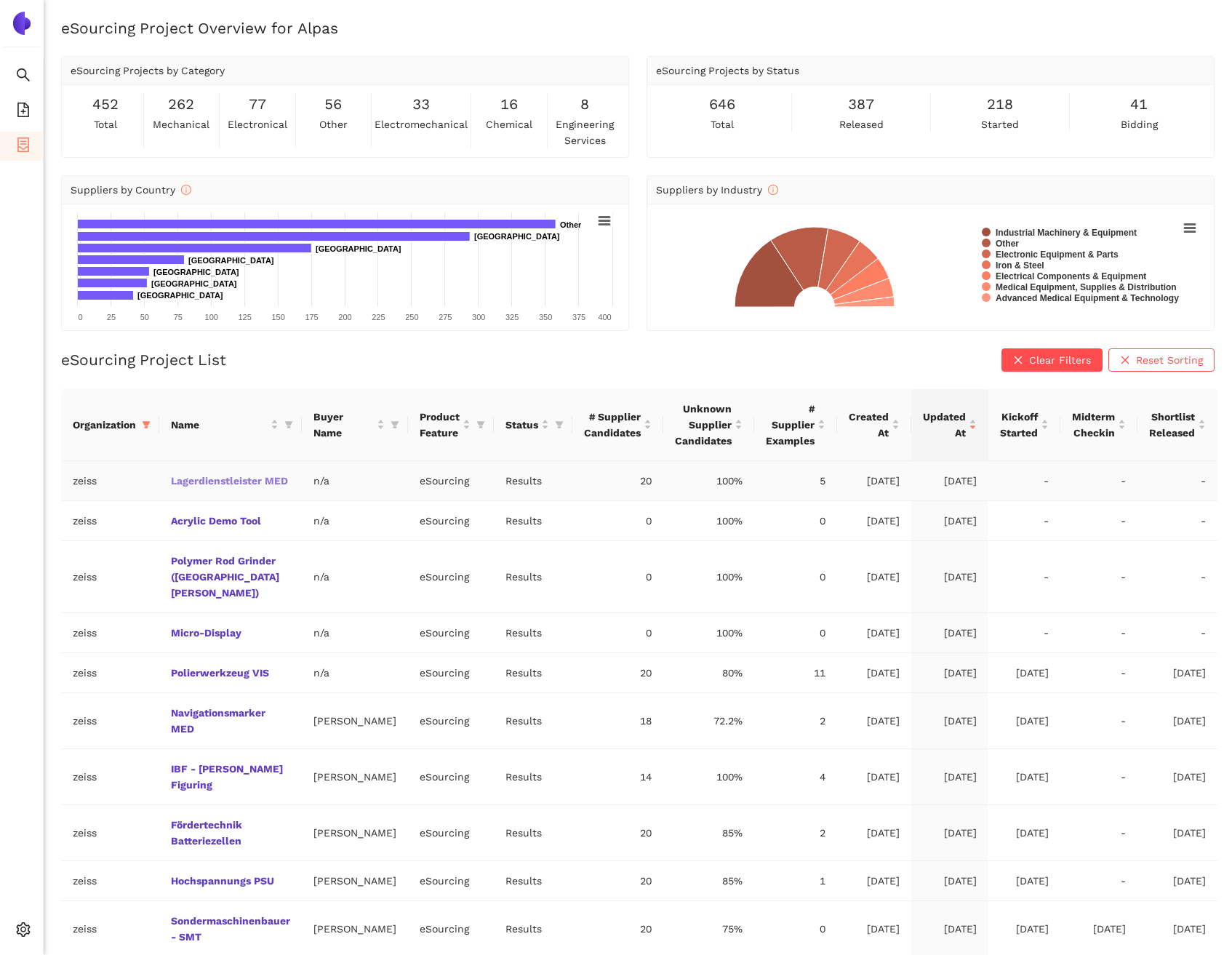
click at [0, 0] on link "Lagerdienstleister MED" at bounding box center [0, 0] width 0 height 0
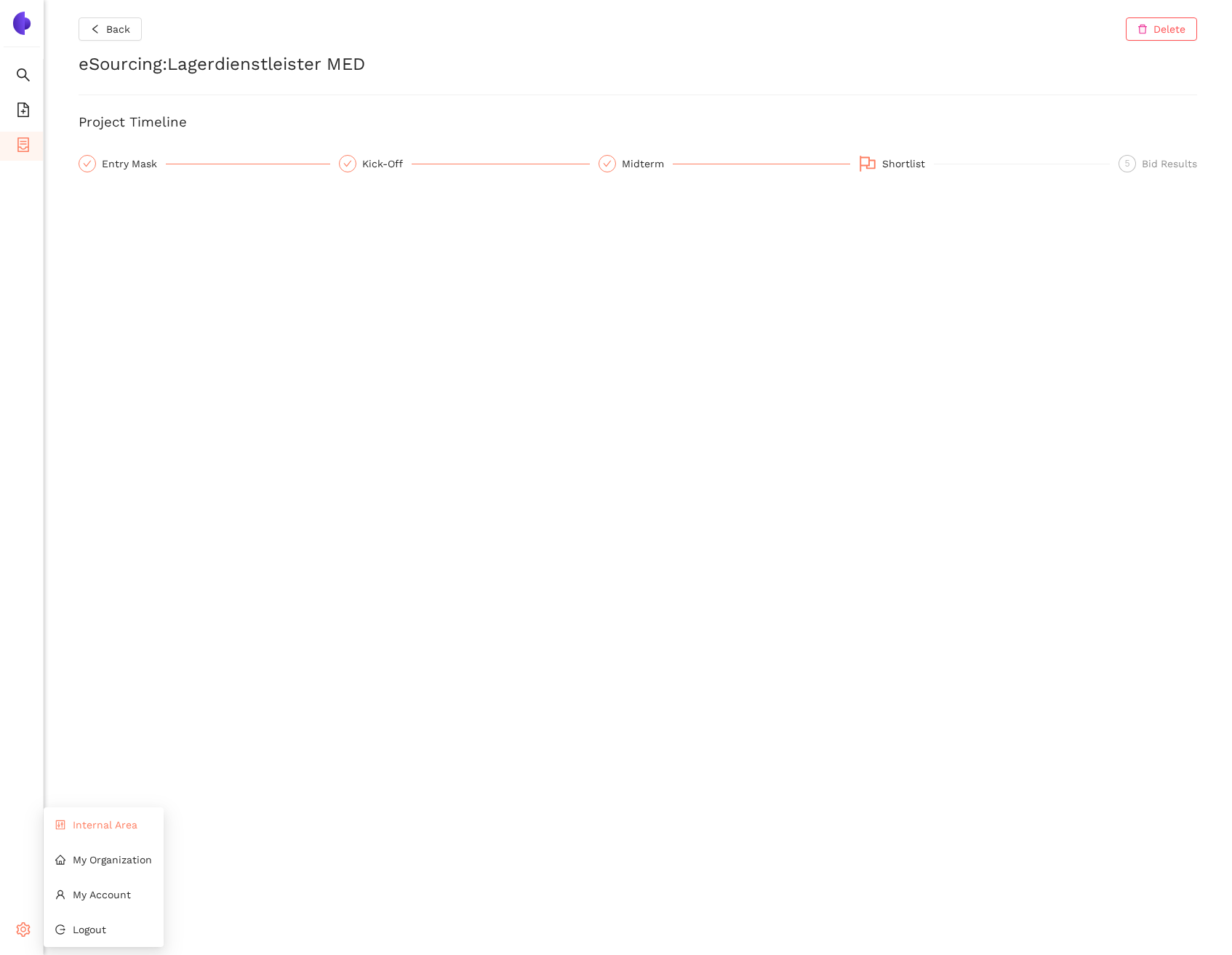
click at [76, 831] on li "Internal Area" at bounding box center [103, 825] width 120 height 29
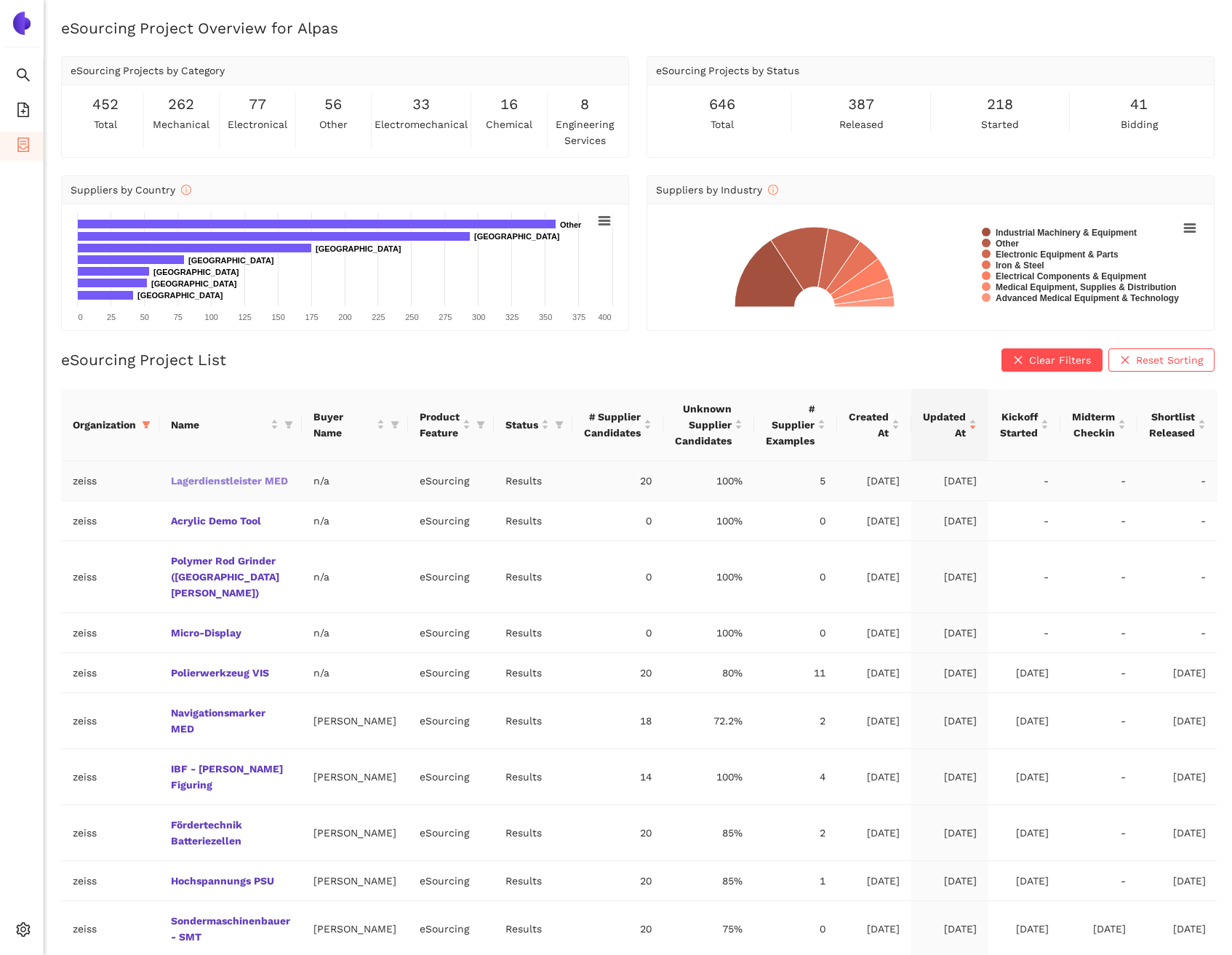
click at [0, 0] on link "Lagerdienstleister MED" at bounding box center [0, 0] width 0 height 0
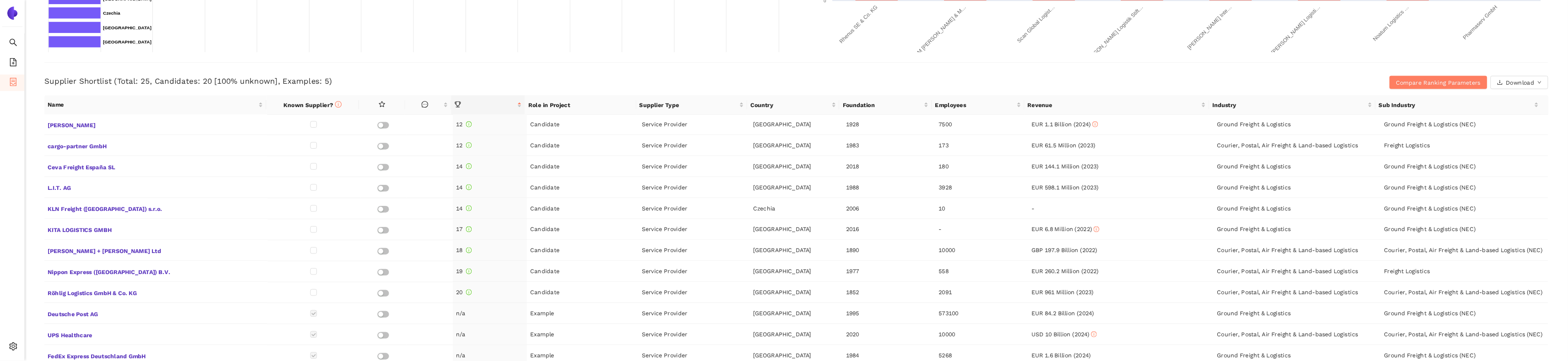
scroll to position [258, 0]
